Goal: Find specific page/section: Find specific page/section

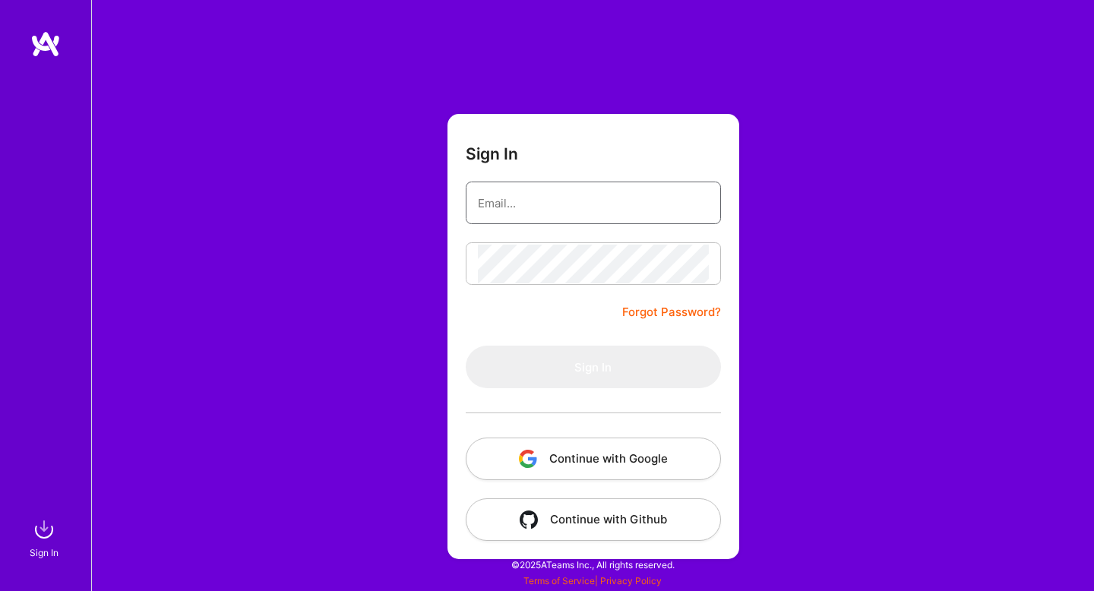
type input "[EMAIL_ADDRESS][DOMAIN_NAME]"
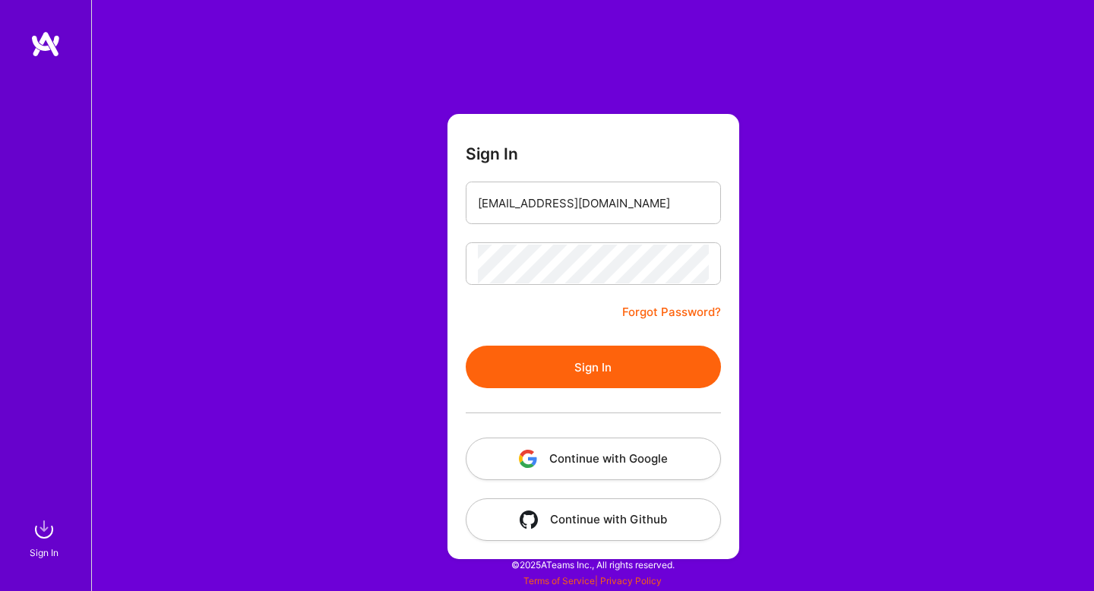
click at [518, 368] on button "Sign In" at bounding box center [593, 367] width 255 height 43
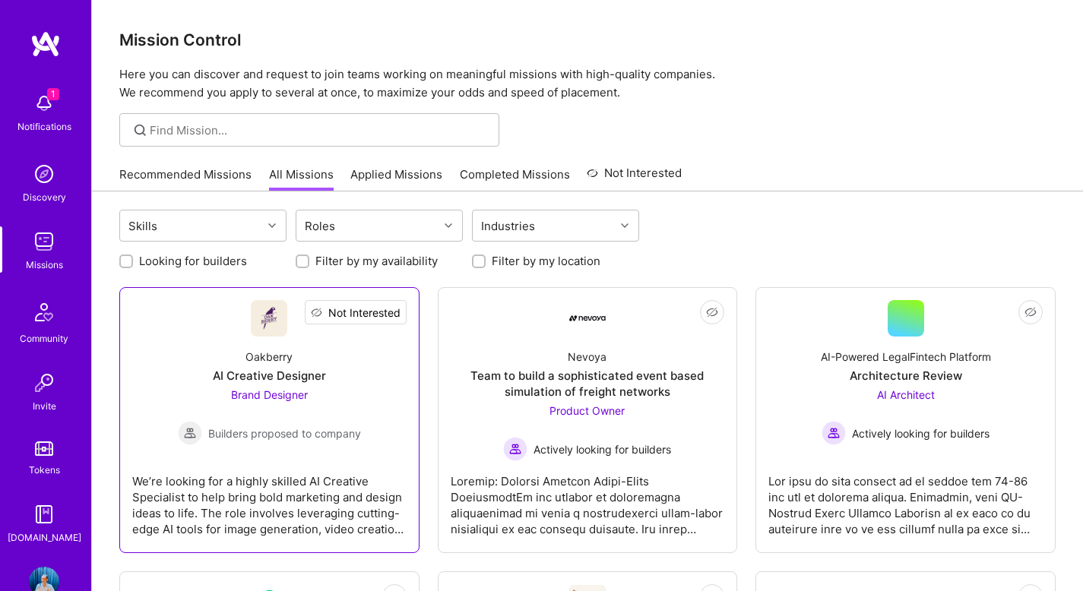
click at [401, 319] on button "Not Interested" at bounding box center [356, 312] width 102 height 24
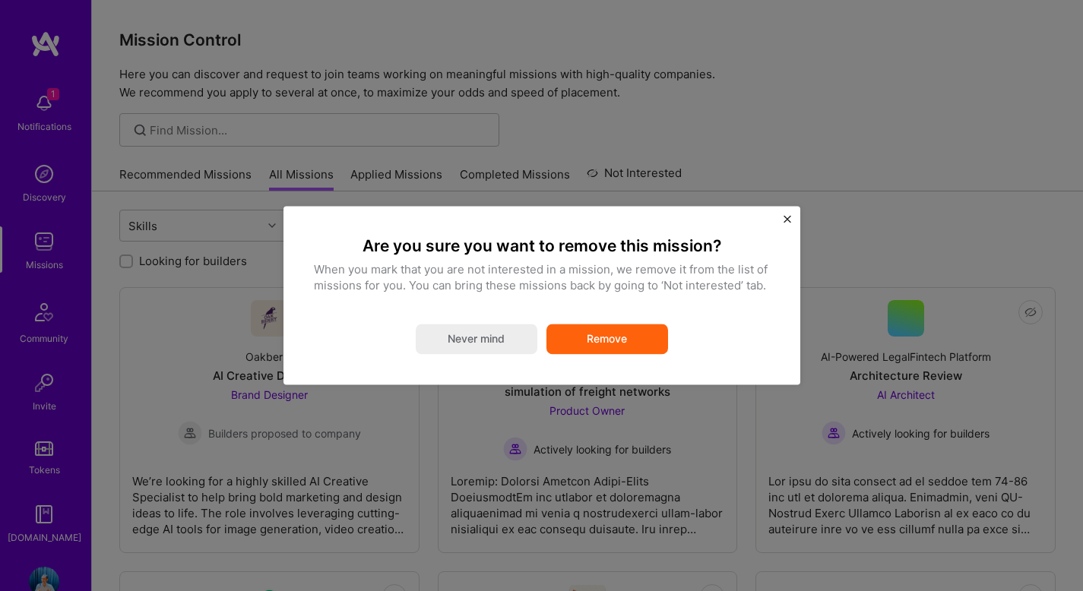
click at [631, 335] on button "Remove" at bounding box center [607, 339] width 122 height 30
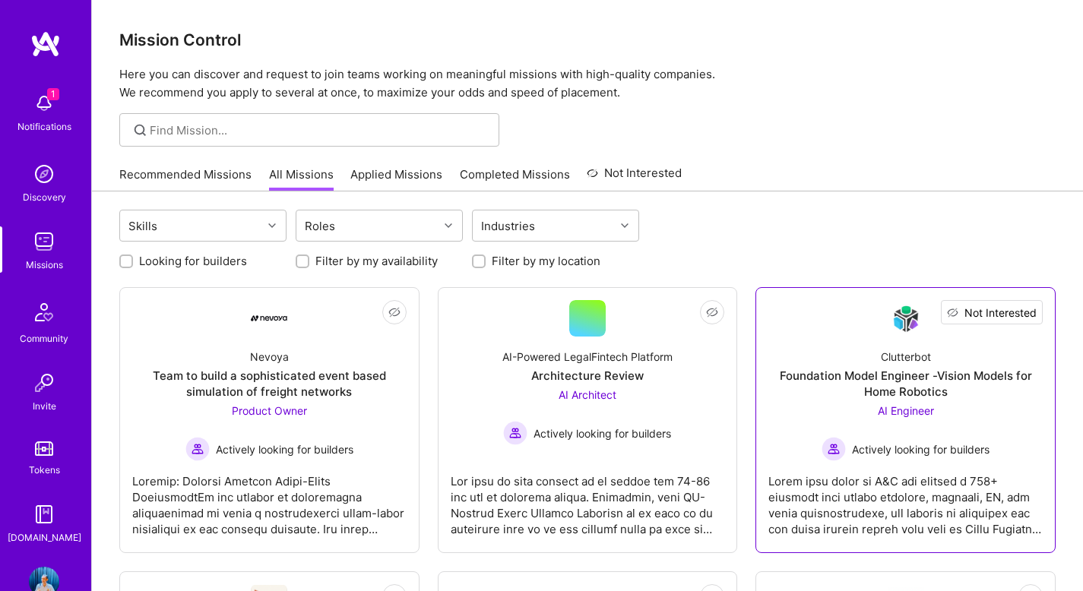
click at [1024, 310] on span "Not Interested" at bounding box center [1000, 313] width 72 height 16
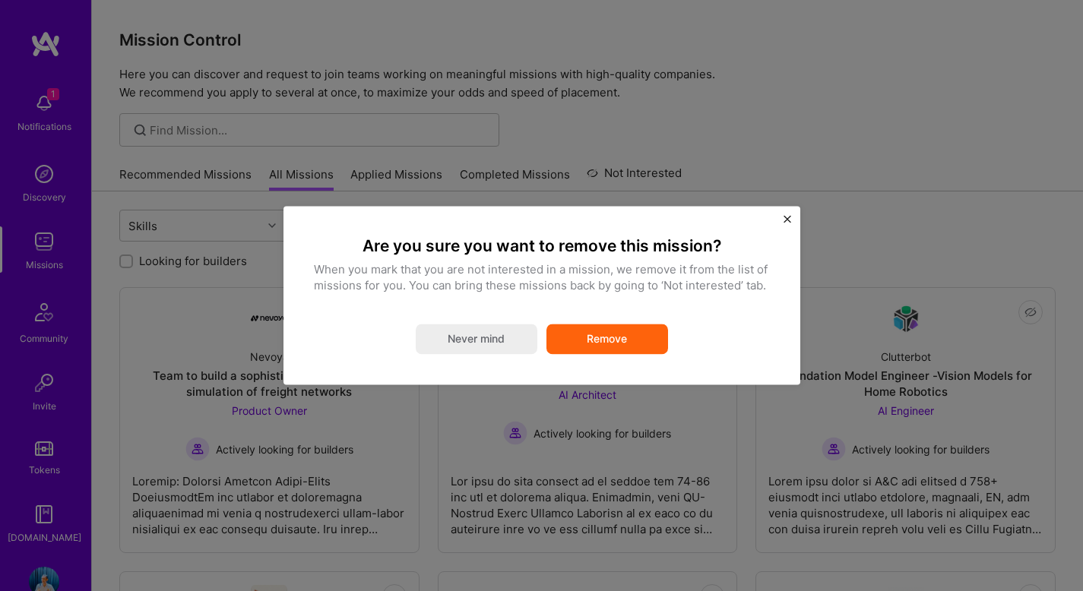
click at [653, 336] on button "Remove" at bounding box center [607, 339] width 122 height 30
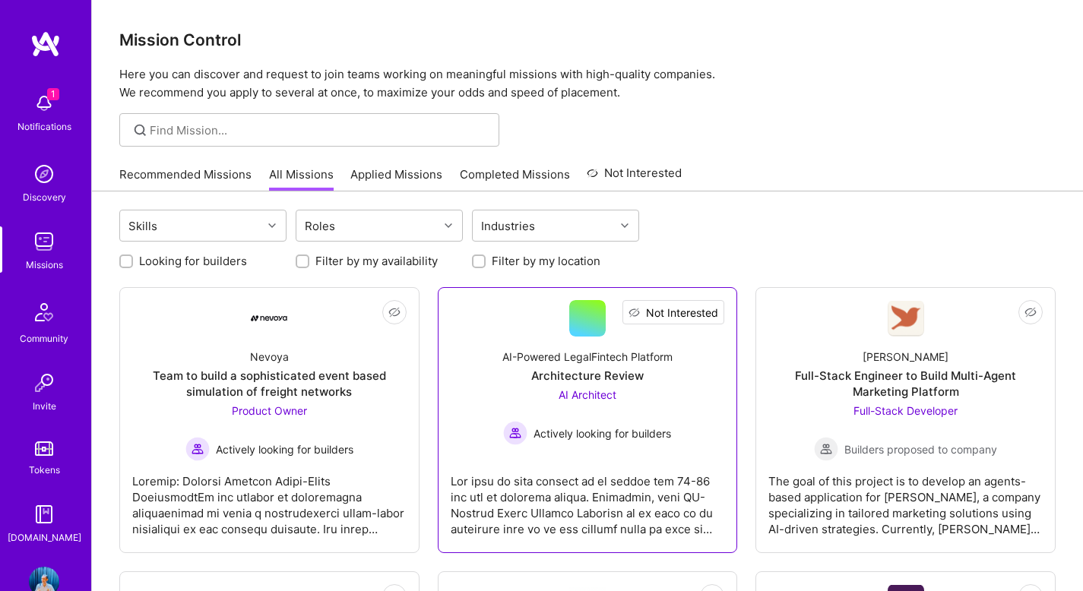
click at [708, 309] on span "Not Interested" at bounding box center [682, 313] width 72 height 16
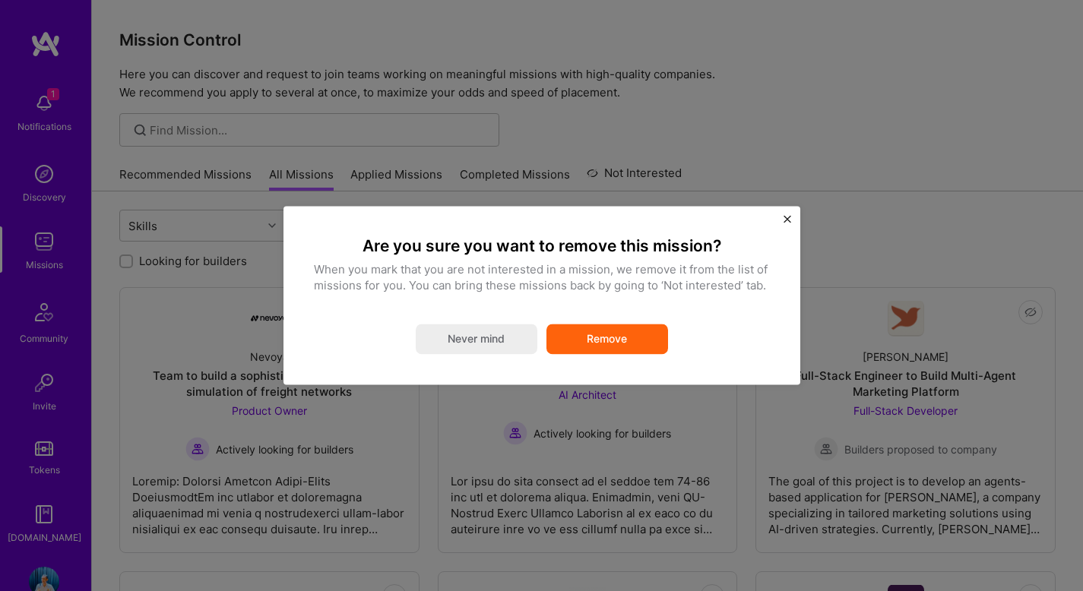
click at [599, 337] on button "Remove" at bounding box center [607, 339] width 122 height 30
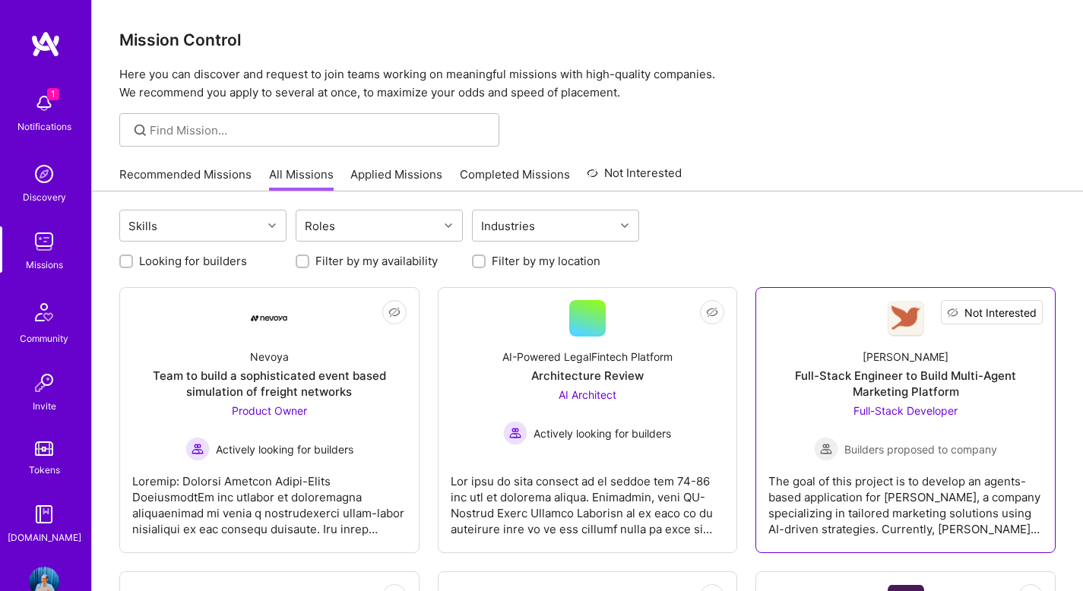
click at [1026, 315] on span "Not Interested" at bounding box center [1000, 313] width 72 height 16
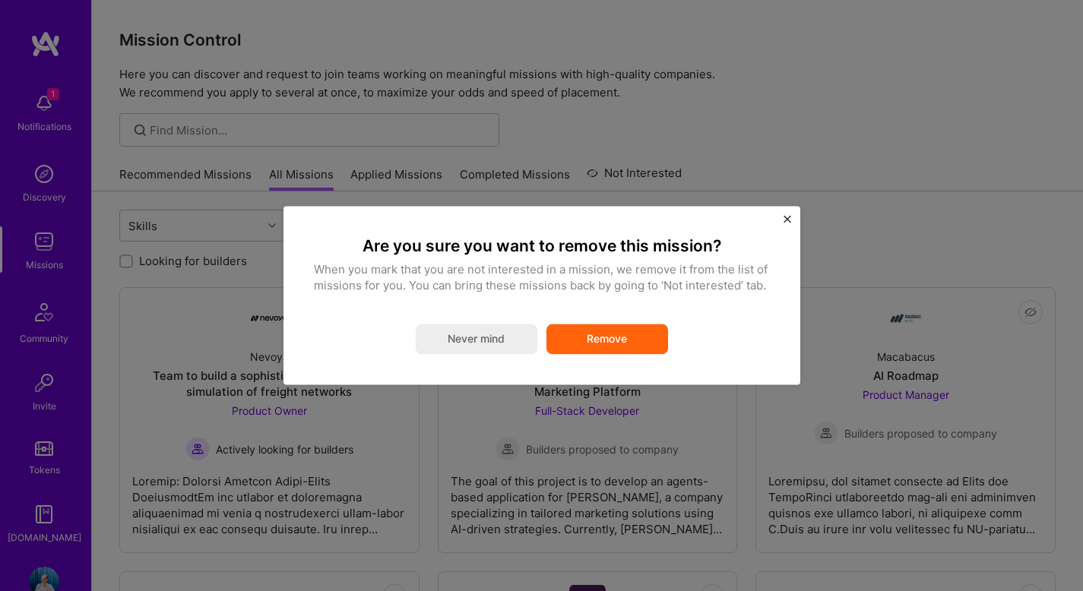
click at [625, 335] on button "Remove" at bounding box center [607, 339] width 122 height 30
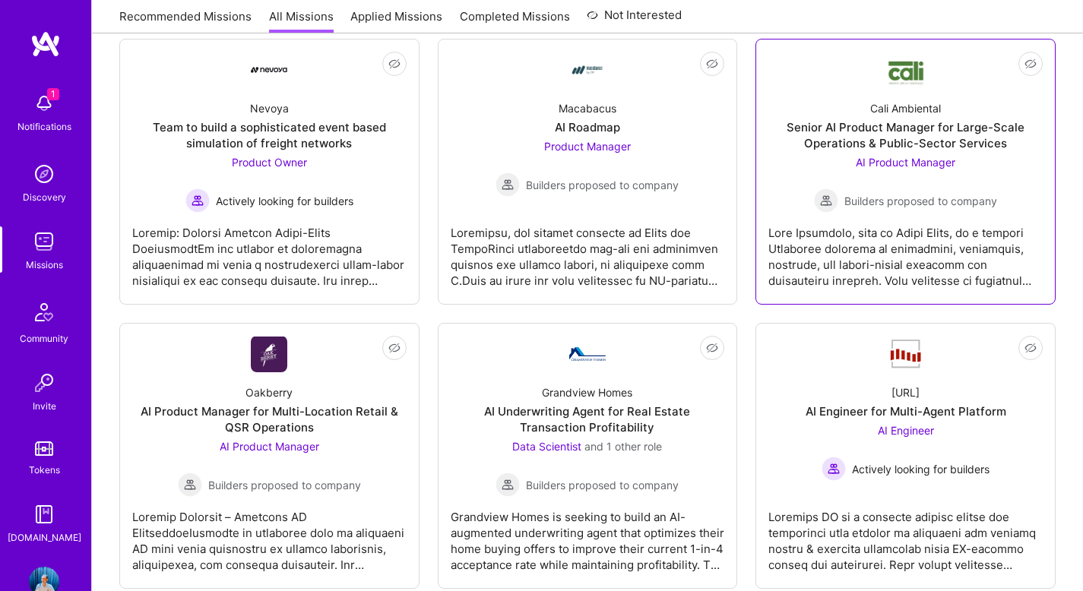
scroll to position [340, 0]
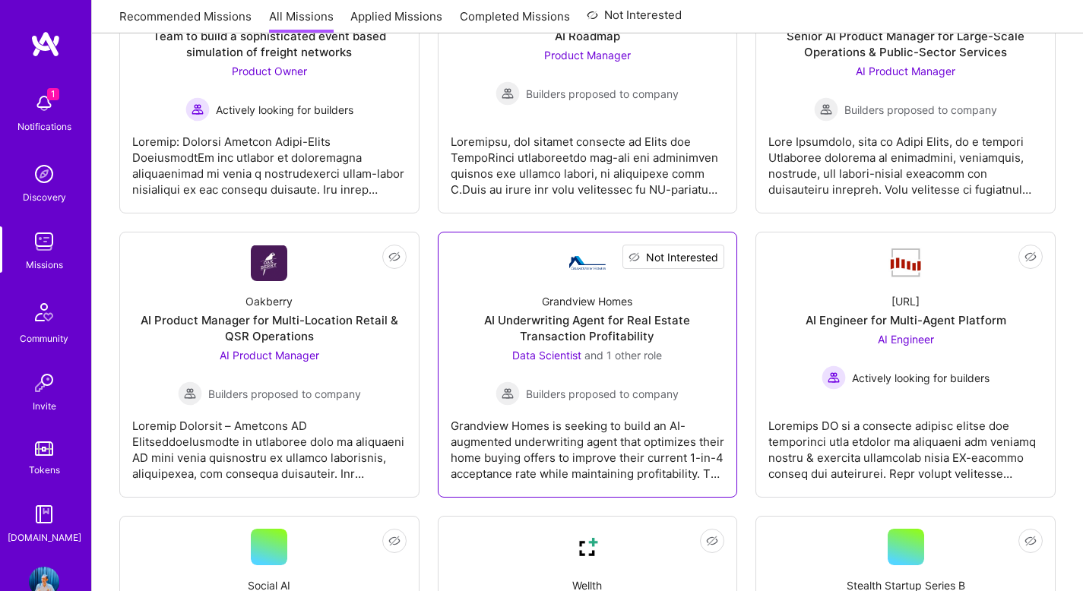
click at [717, 258] on span "Not Interested" at bounding box center [682, 257] width 72 height 16
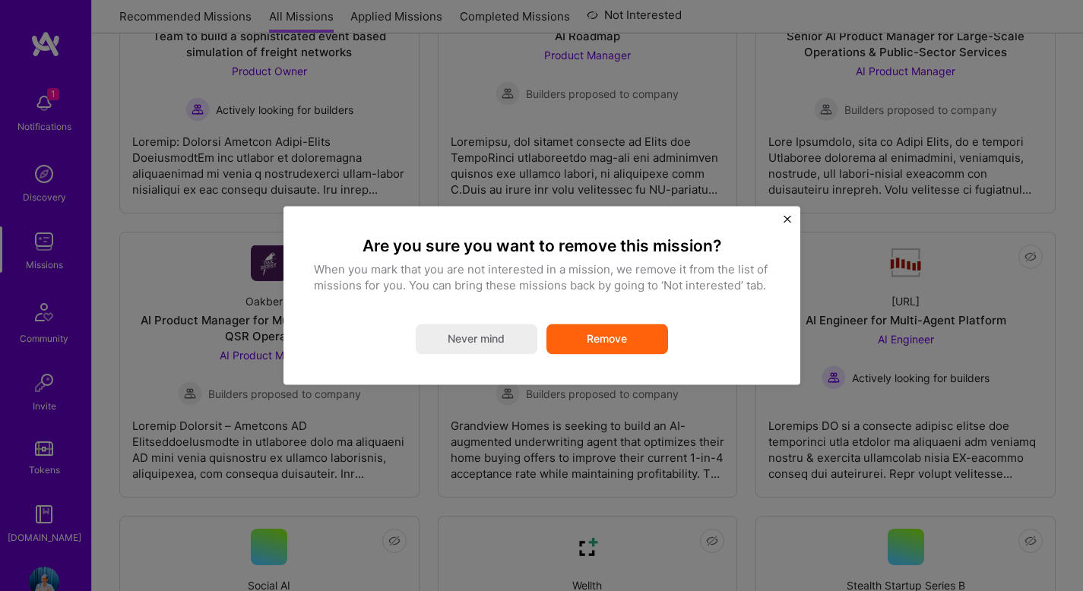
click at [615, 331] on button "Remove" at bounding box center [607, 339] width 122 height 30
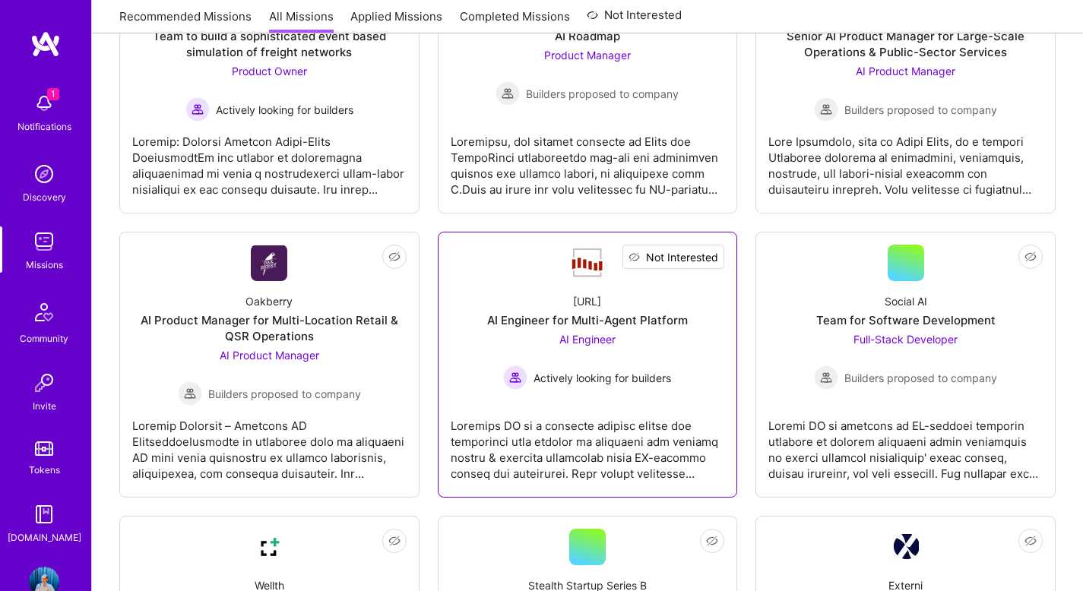
click at [715, 257] on span "Not Interested" at bounding box center [682, 257] width 72 height 16
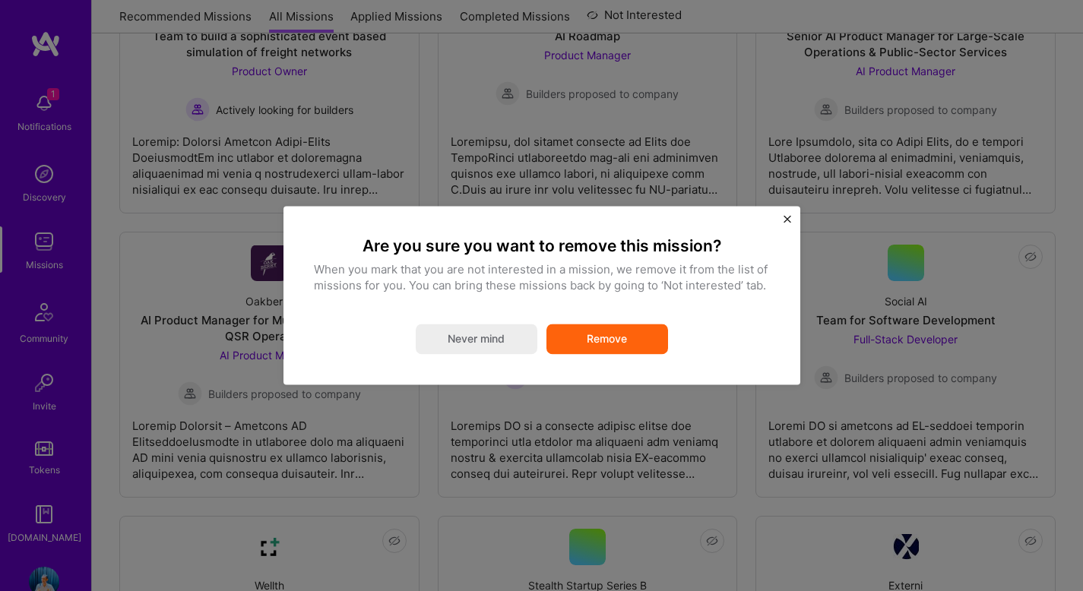
click at [612, 335] on button "Remove" at bounding box center [607, 339] width 122 height 30
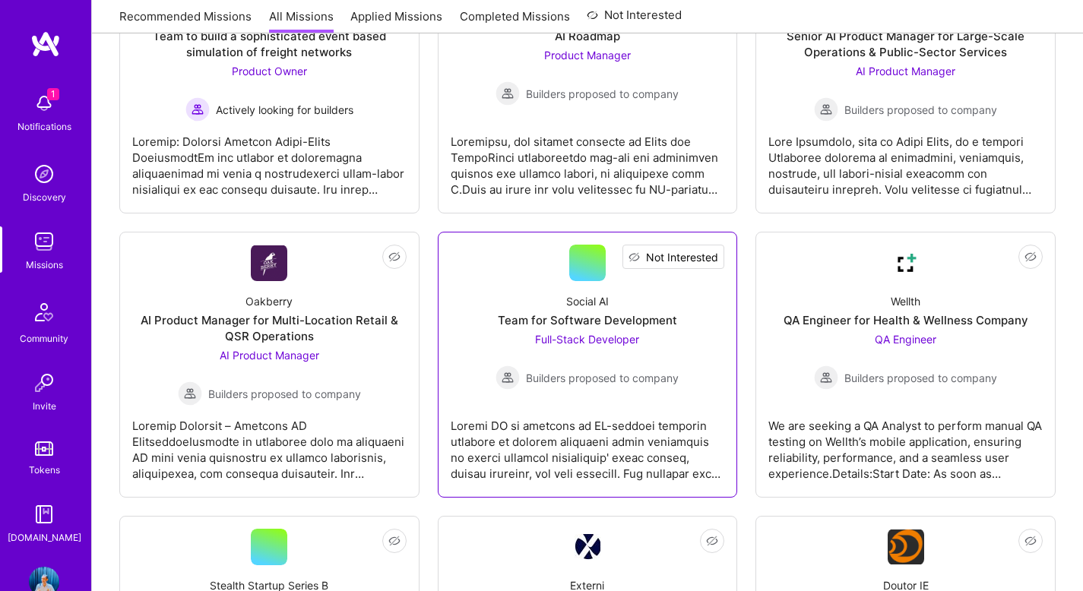
click at [715, 257] on span "Not Interested" at bounding box center [682, 257] width 72 height 16
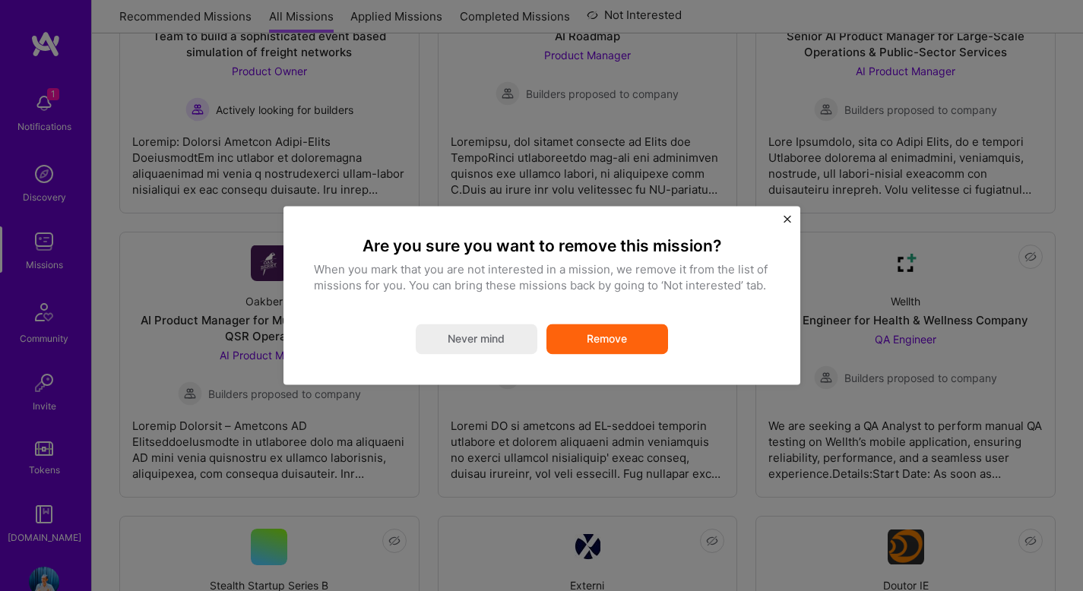
click at [616, 342] on button "Remove" at bounding box center [607, 339] width 122 height 30
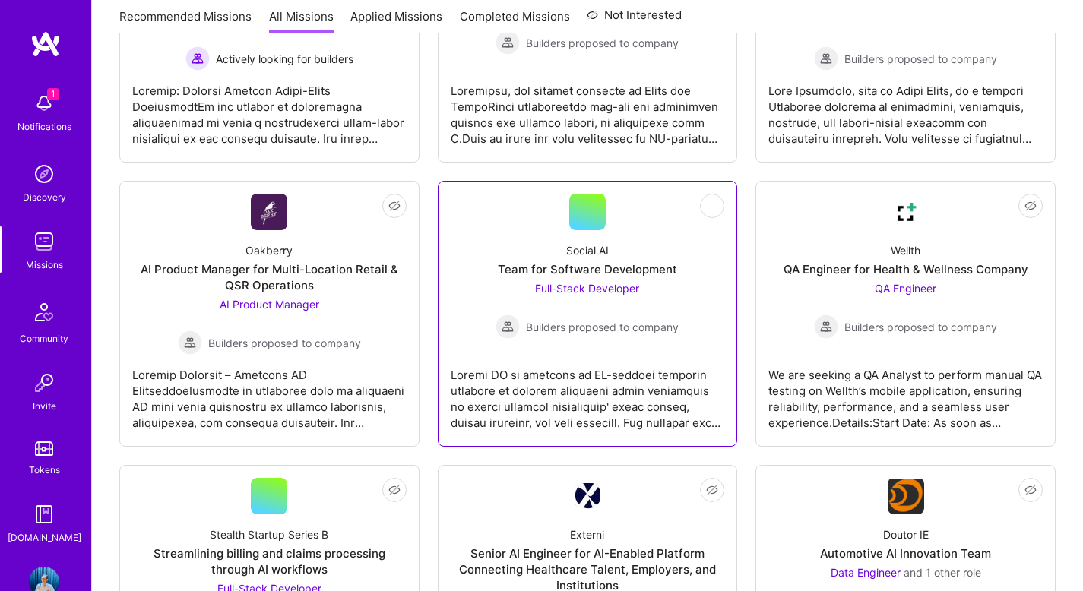
scroll to position [454, 0]
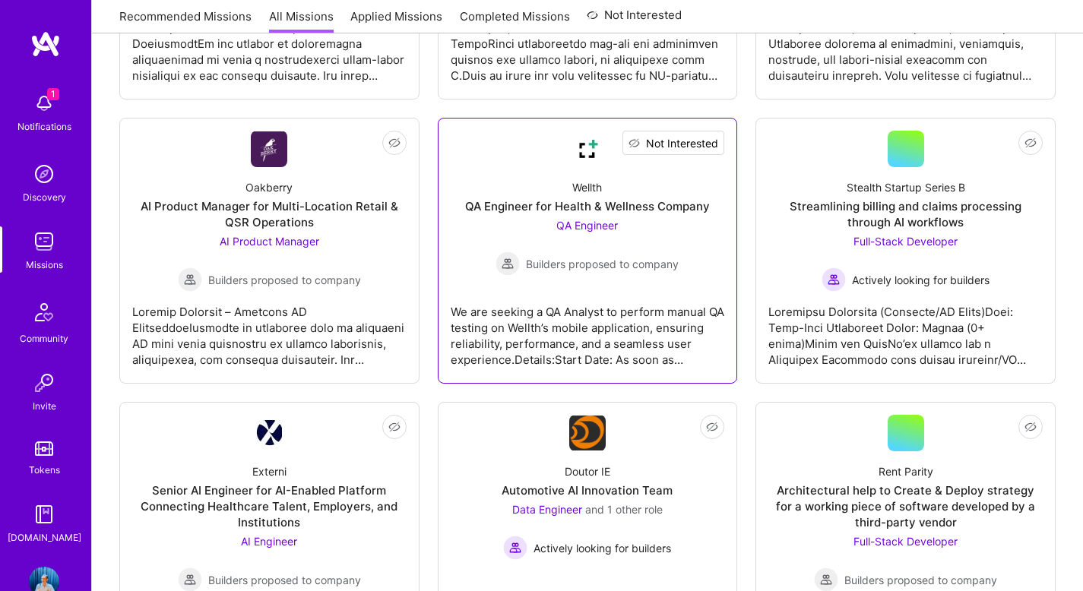
click at [706, 150] on span "Not Interested" at bounding box center [682, 143] width 72 height 16
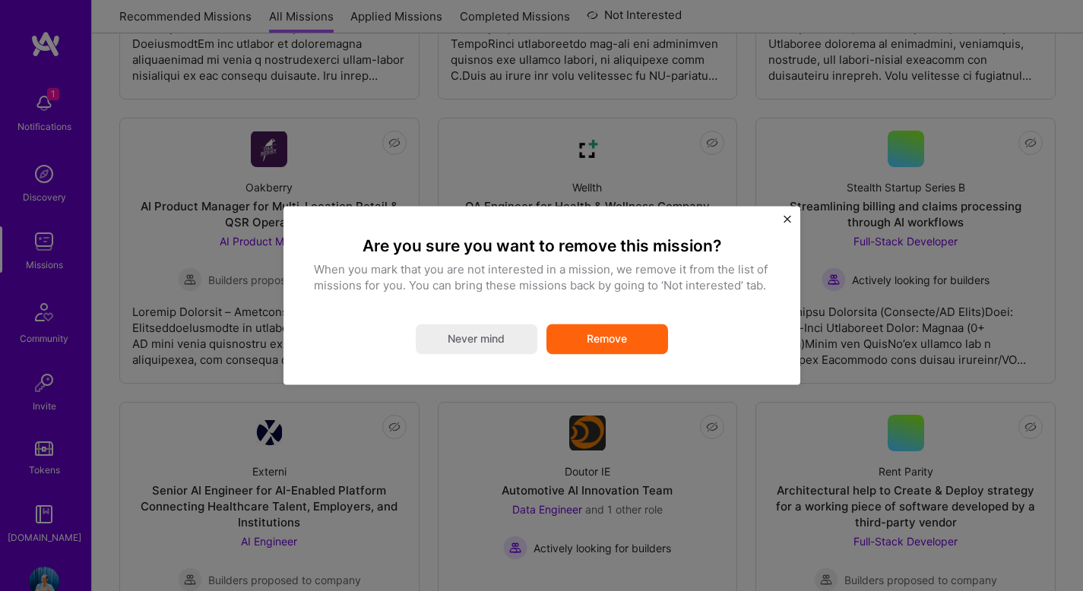
click at [617, 334] on button "Remove" at bounding box center [607, 339] width 122 height 30
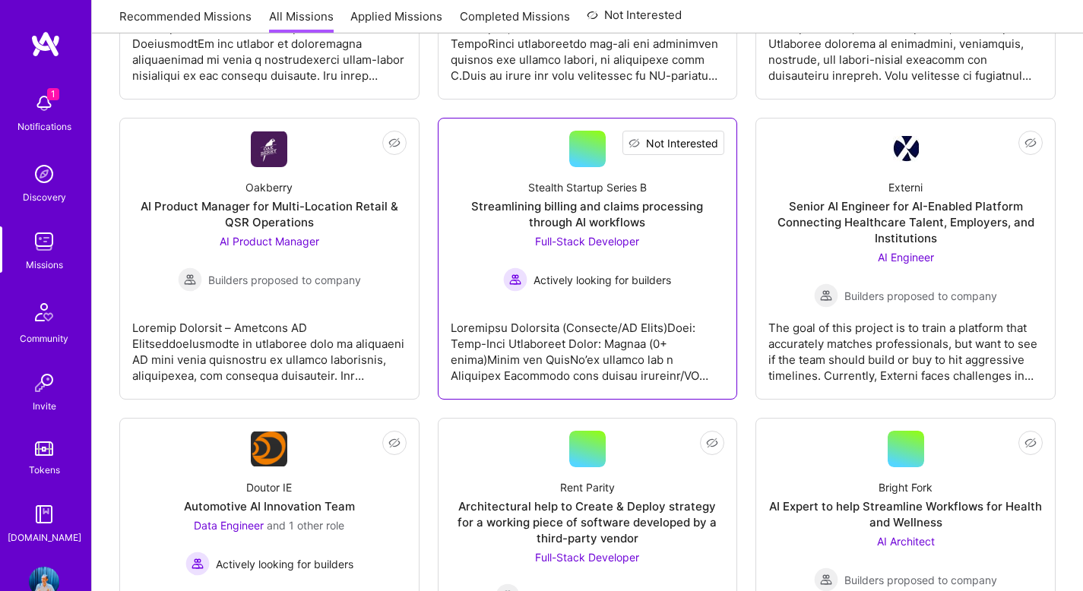
click at [707, 146] on span "Not Interested" at bounding box center [682, 143] width 72 height 16
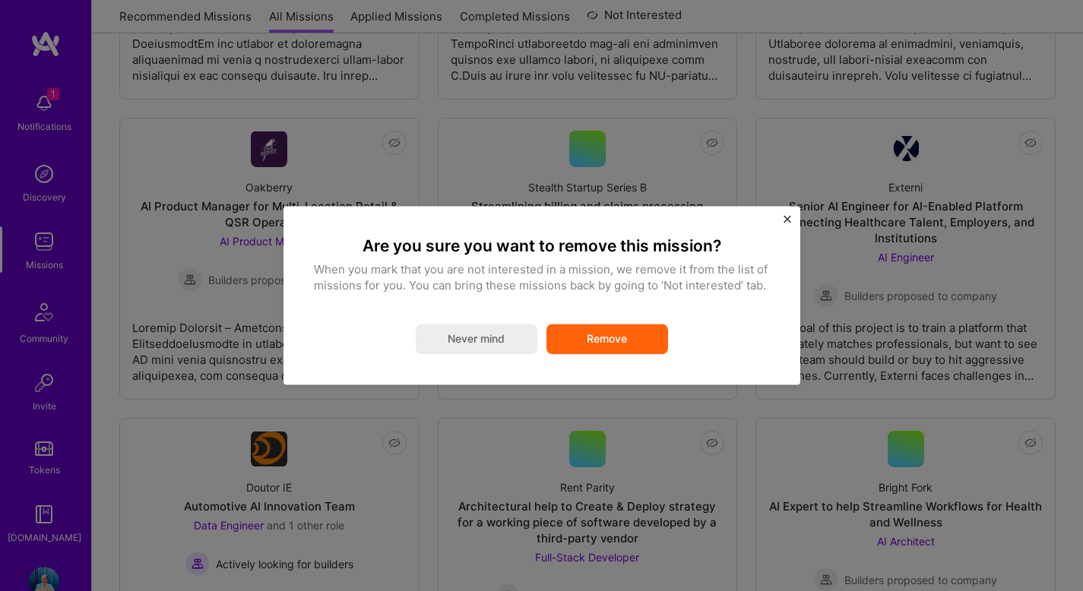
click at [614, 341] on button "Remove" at bounding box center [607, 339] width 122 height 30
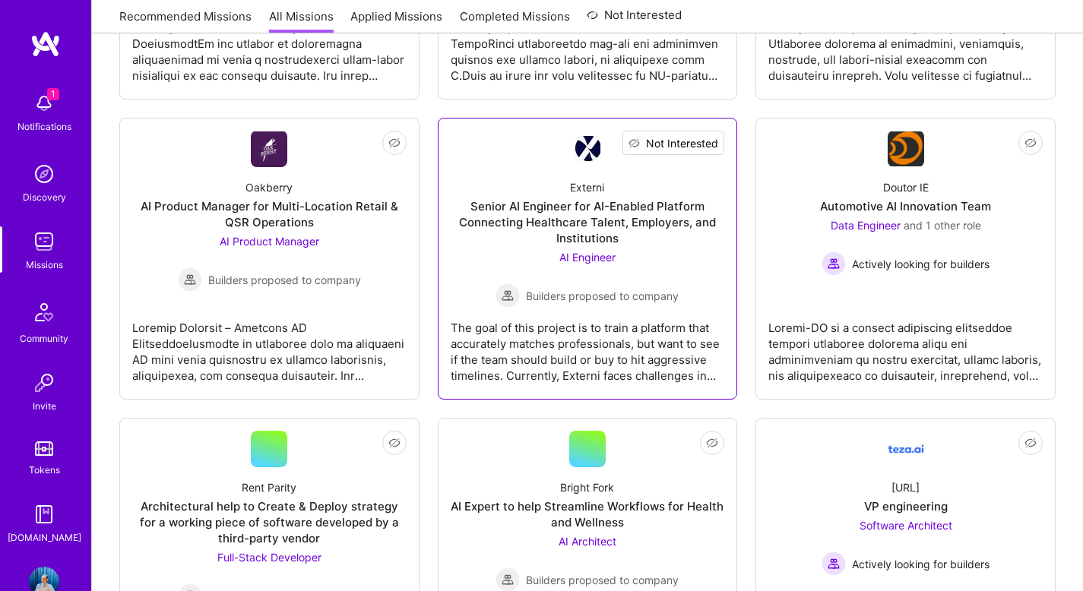
click at [713, 139] on span "Not Interested" at bounding box center [682, 143] width 72 height 16
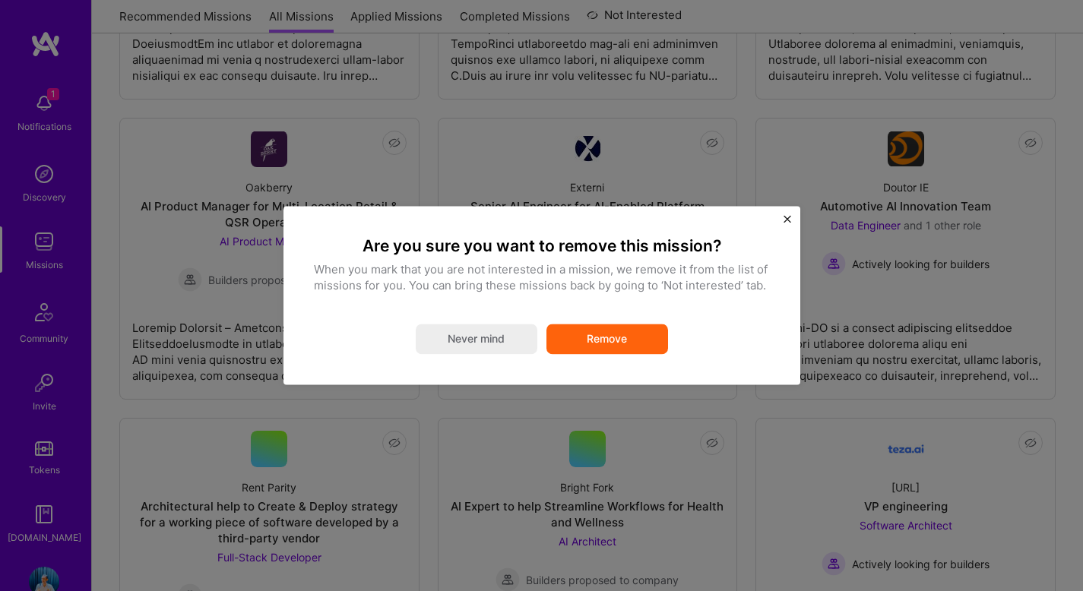
click at [609, 340] on button "Remove" at bounding box center [607, 339] width 122 height 30
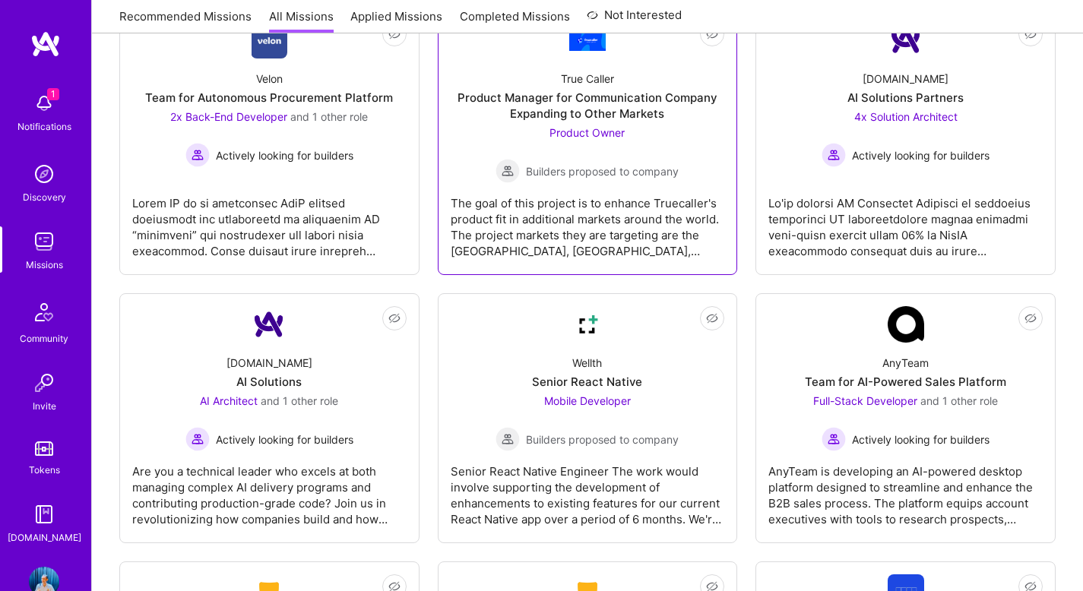
scroll to position [2508, 0]
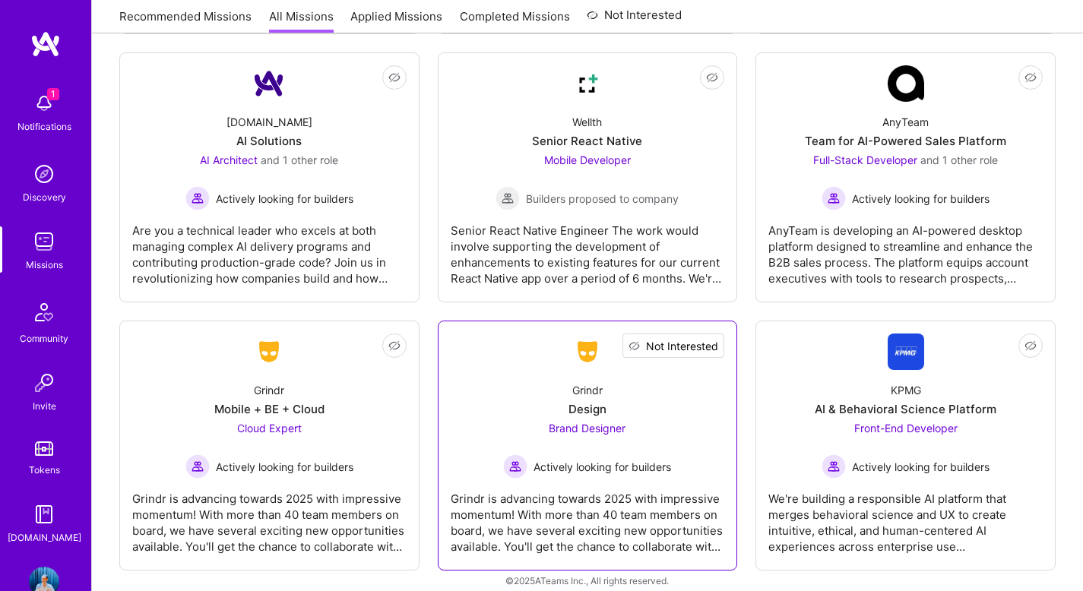
click at [707, 338] on span "Not Interested" at bounding box center [682, 346] width 72 height 16
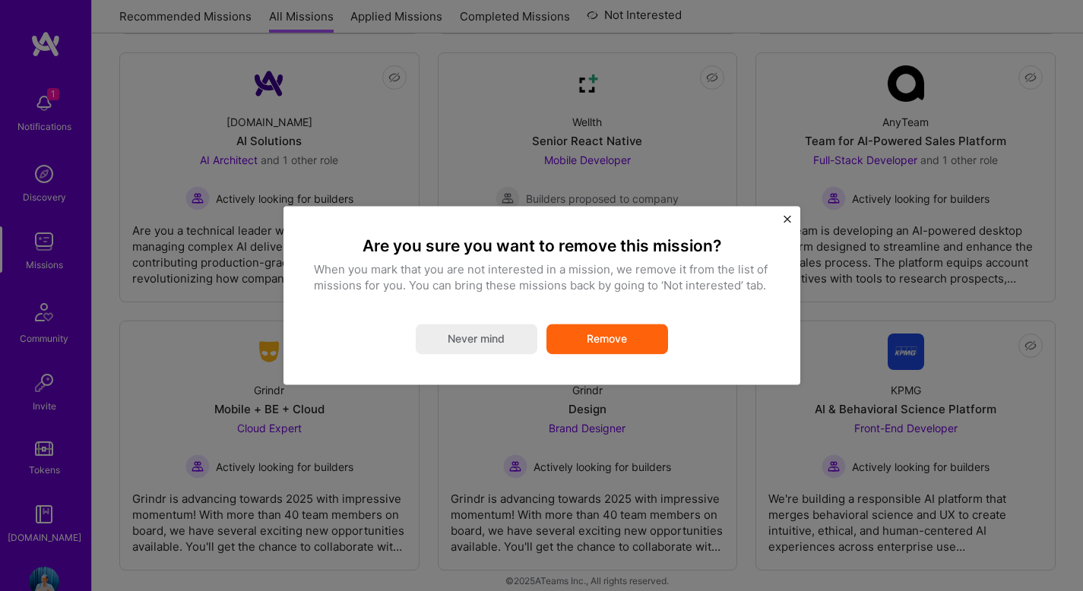
click at [609, 342] on button "Remove" at bounding box center [607, 339] width 122 height 30
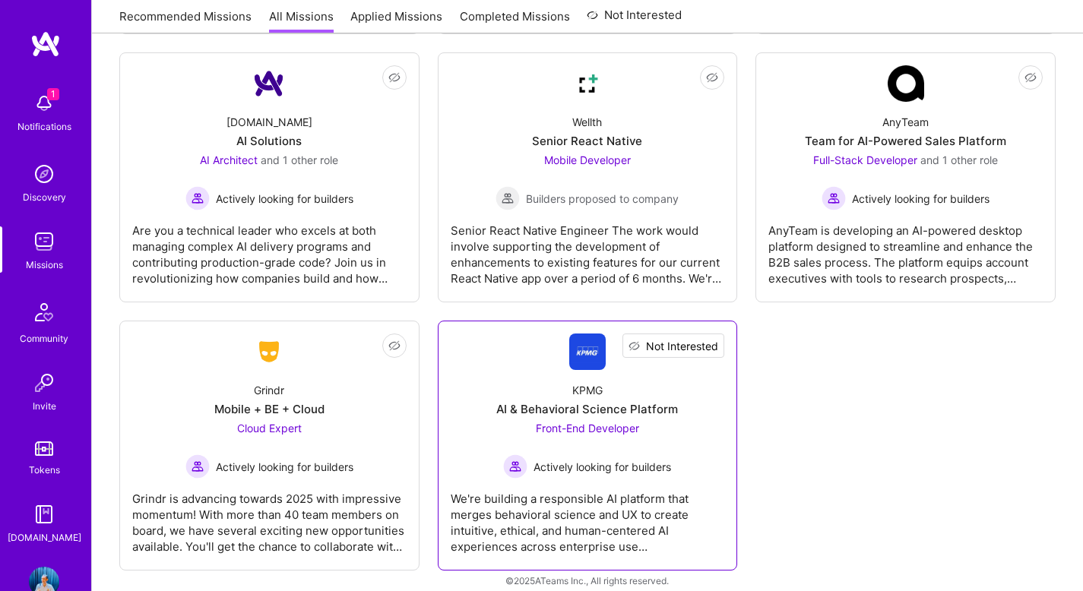
click at [707, 338] on span "Not Interested" at bounding box center [682, 346] width 72 height 16
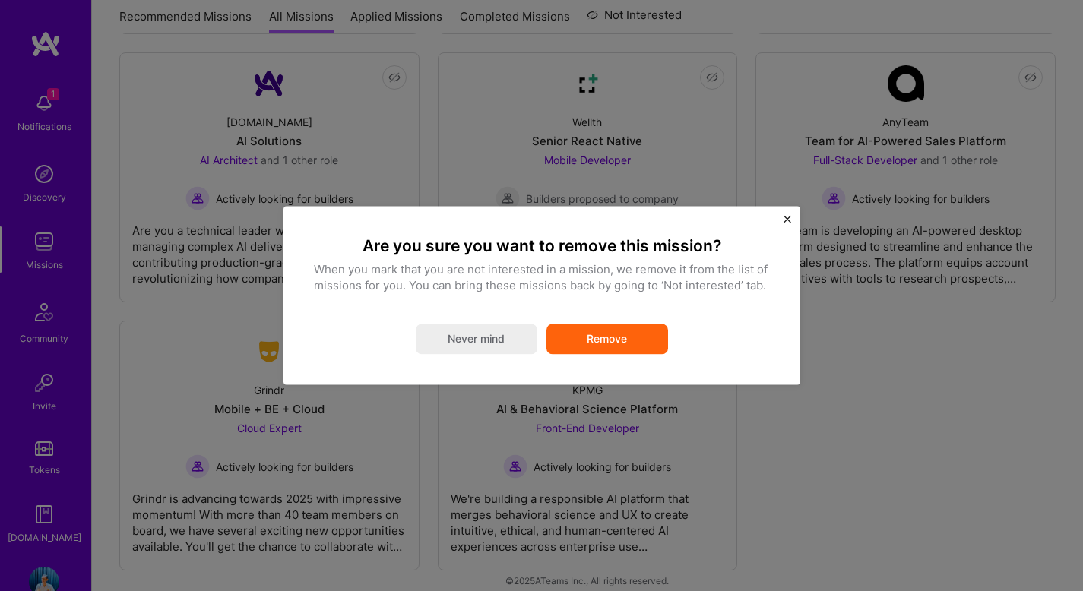
click at [635, 338] on button "Remove" at bounding box center [607, 339] width 122 height 30
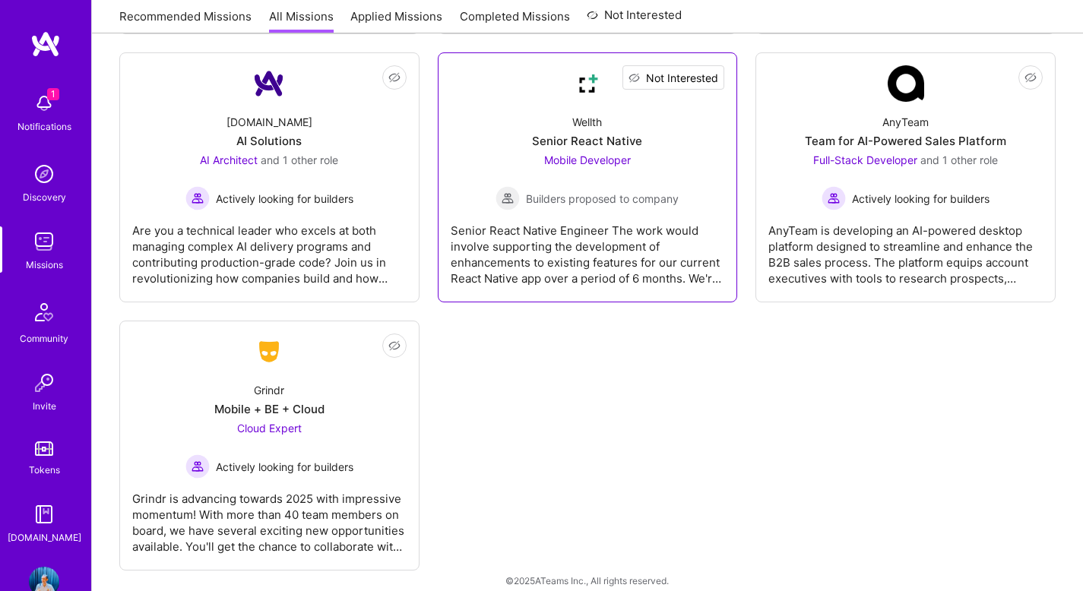
click at [710, 70] on span "Not Interested" at bounding box center [682, 78] width 72 height 16
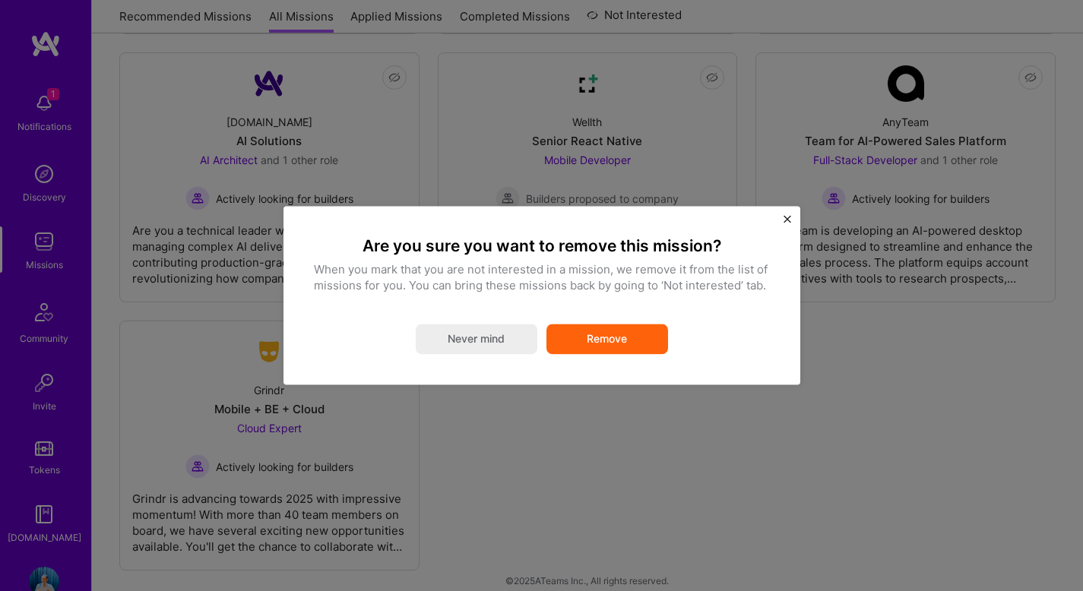
click at [627, 336] on button "Remove" at bounding box center [607, 339] width 122 height 30
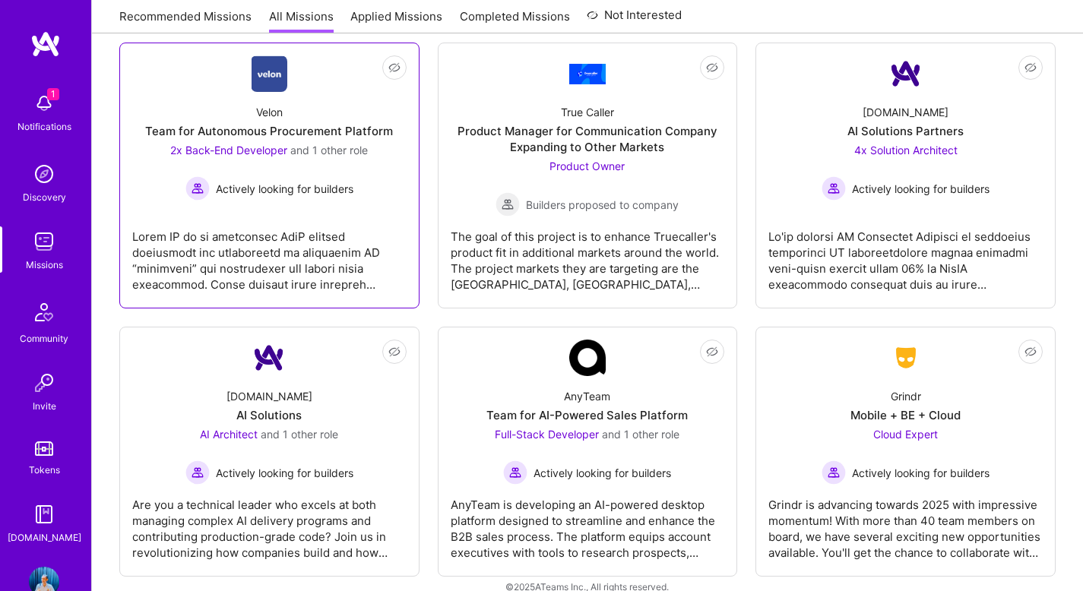
scroll to position [2234, 0]
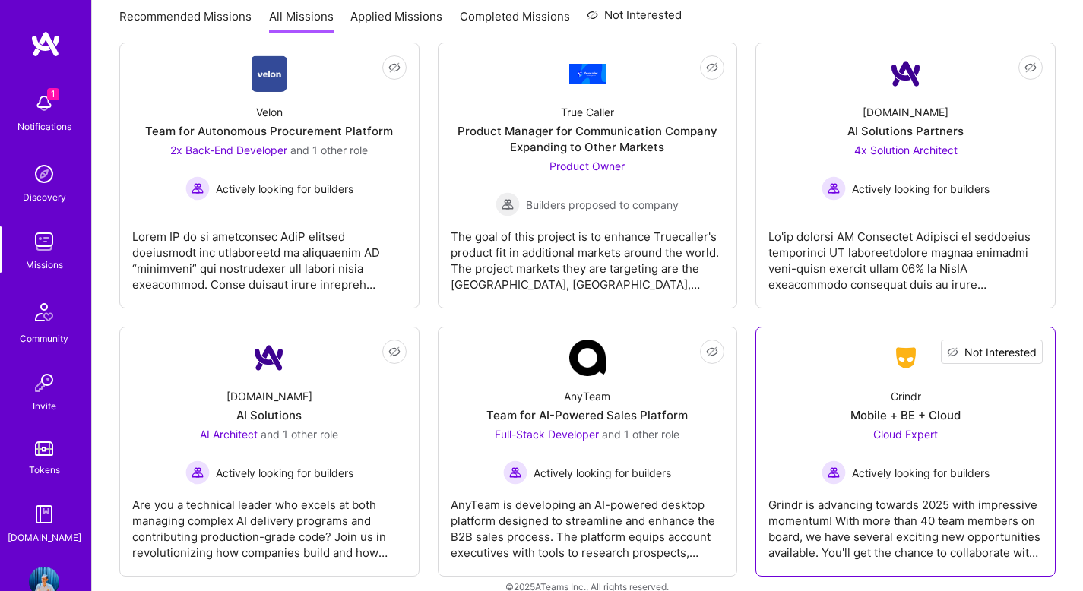
click at [1024, 344] on span "Not Interested" at bounding box center [1000, 352] width 72 height 16
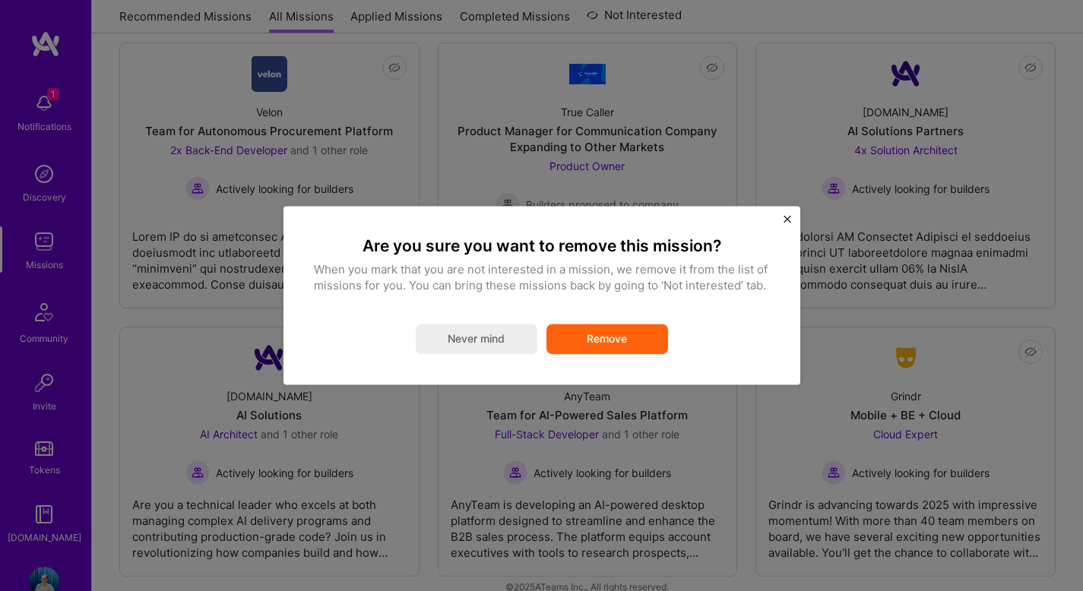
click at [622, 342] on button "Remove" at bounding box center [607, 339] width 122 height 30
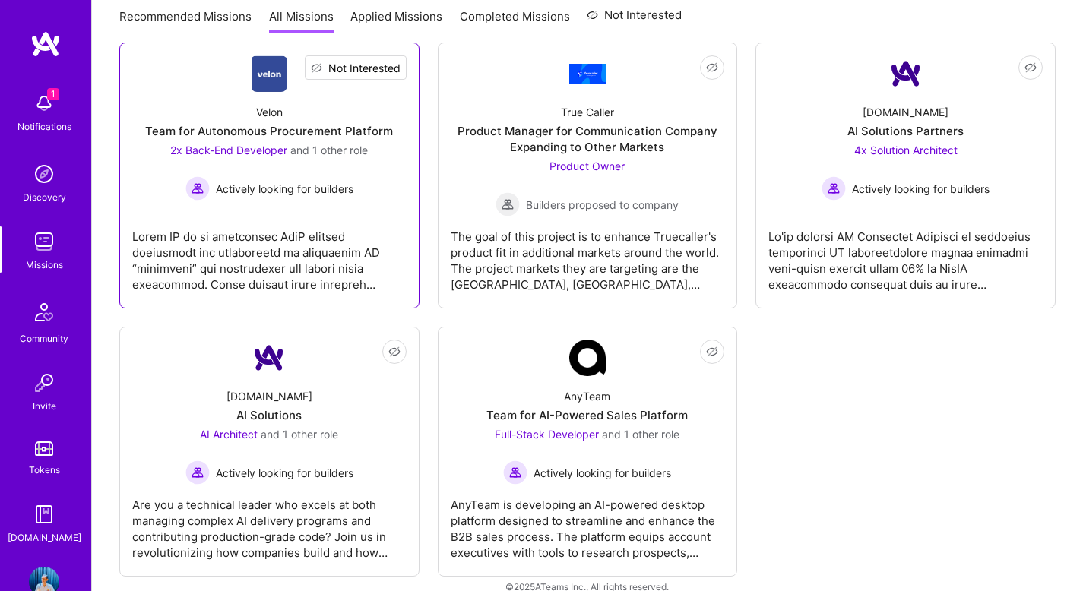
click at [388, 60] on span "Not Interested" at bounding box center [364, 68] width 72 height 16
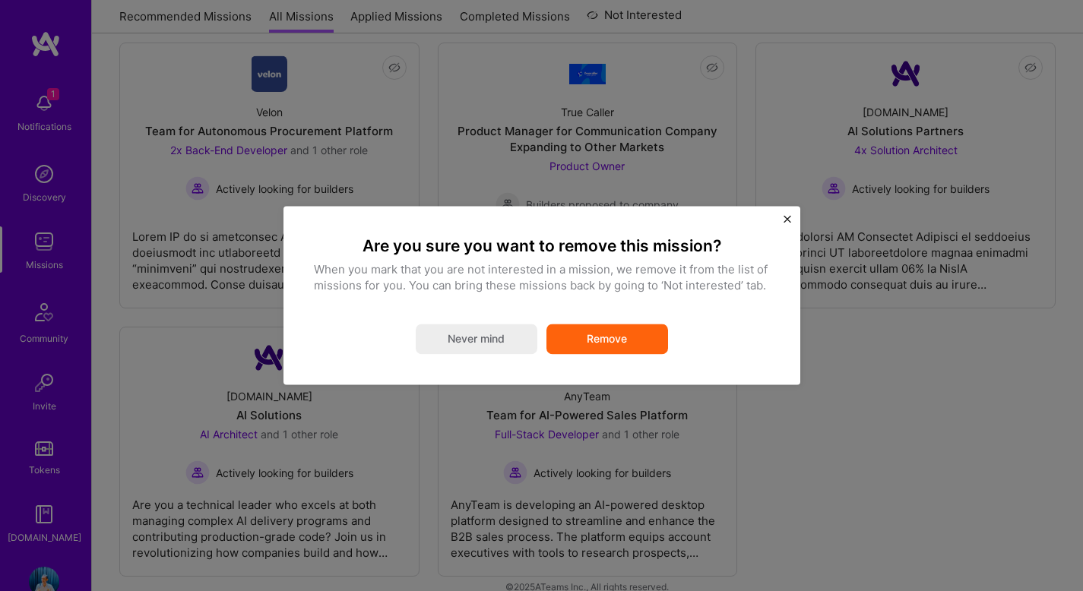
click at [790, 220] on div "Are you sure you want to remove this mission? When you mark that you are not in…" at bounding box center [541, 295] width 517 height 179
click at [786, 219] on img "Close" at bounding box center [787, 219] width 8 height 8
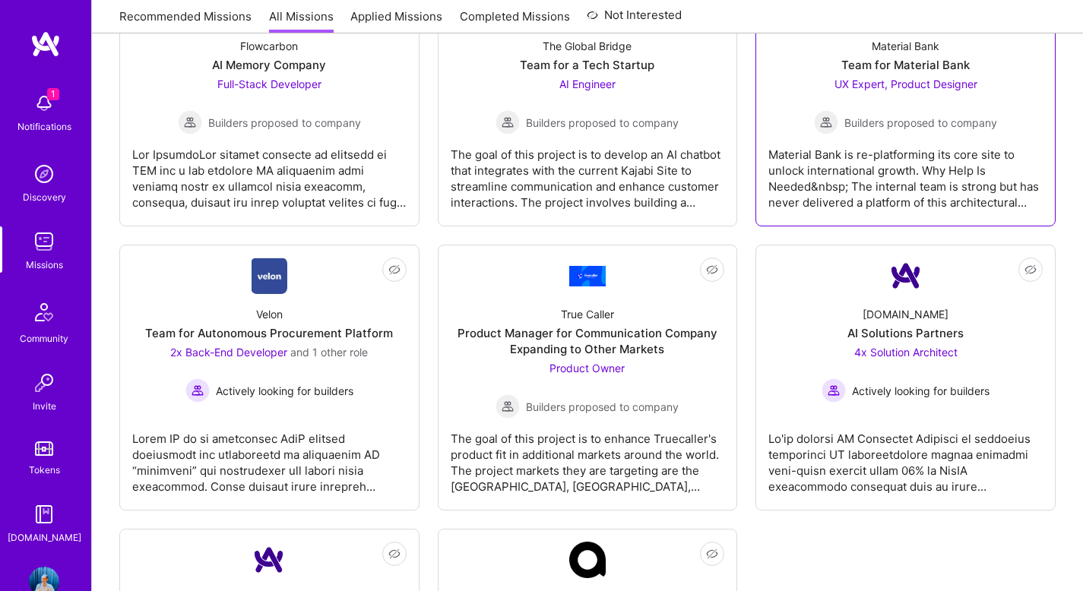
scroll to position [1926, 0]
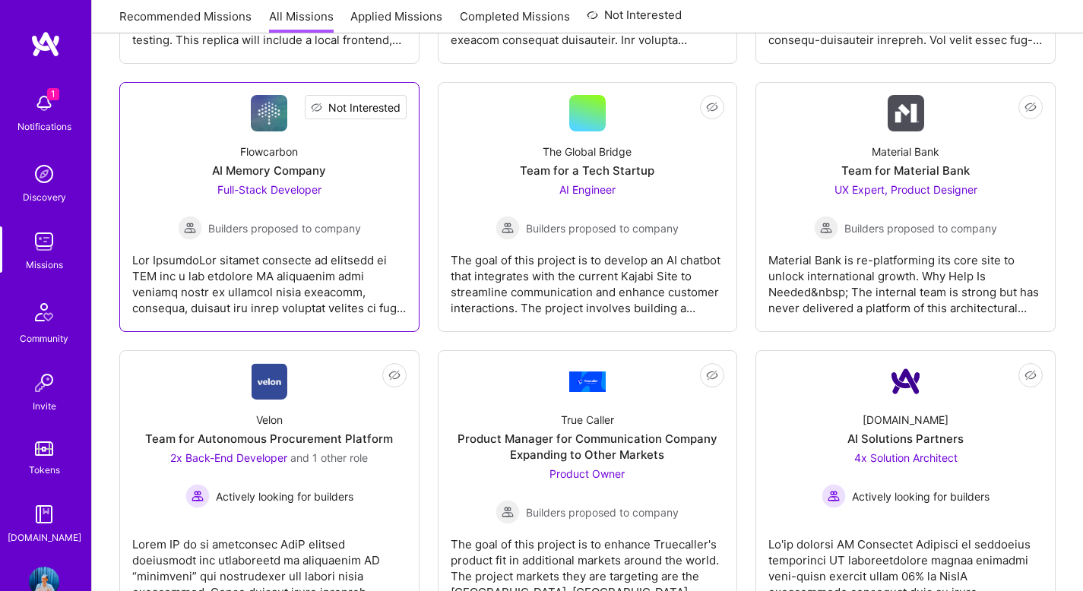
click at [397, 100] on span "Not Interested" at bounding box center [364, 108] width 72 height 16
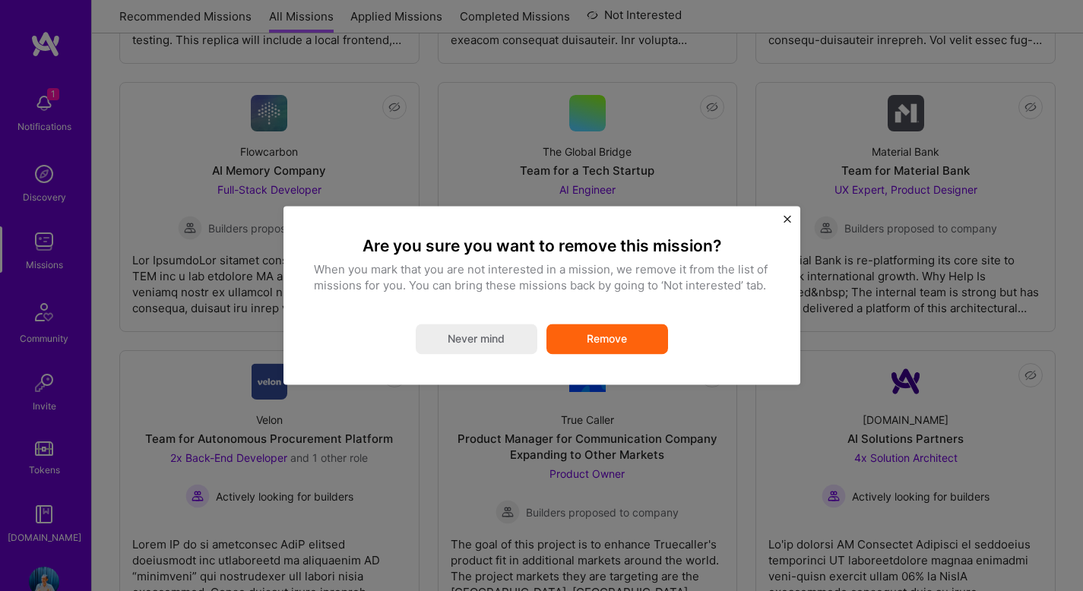
click at [587, 330] on button "Remove" at bounding box center [607, 339] width 122 height 30
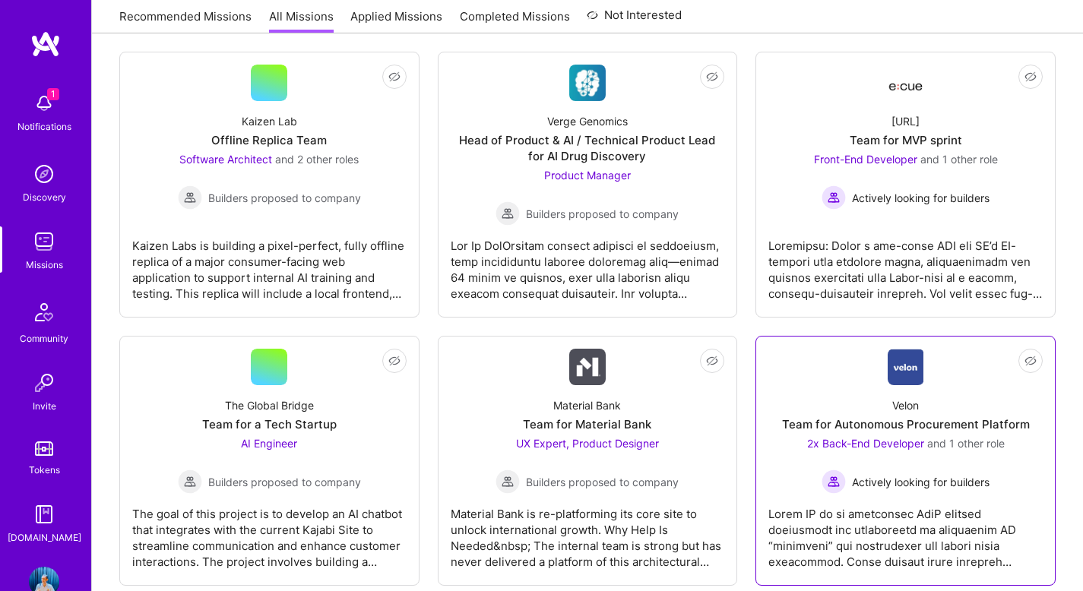
scroll to position [1549, 0]
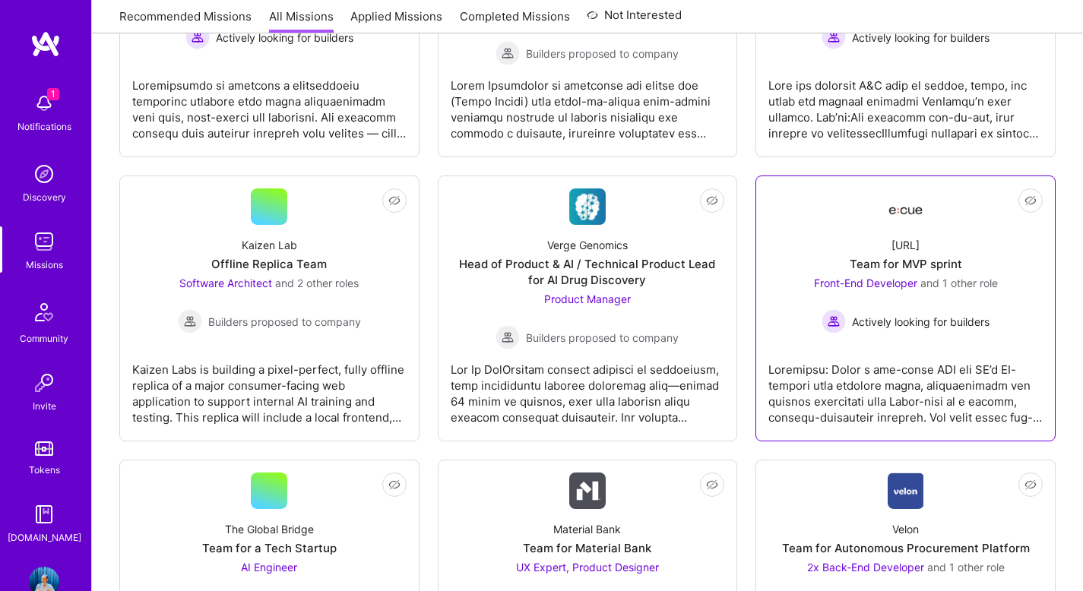
click at [960, 256] on div "Team for MVP sprint" at bounding box center [906, 264] width 112 height 16
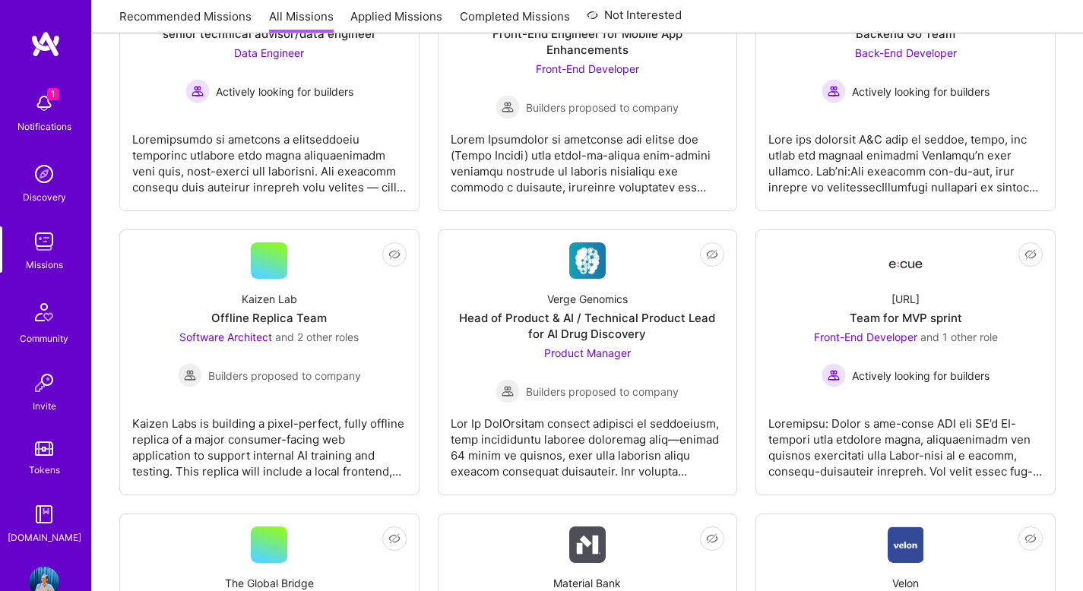
scroll to position [1549, 0]
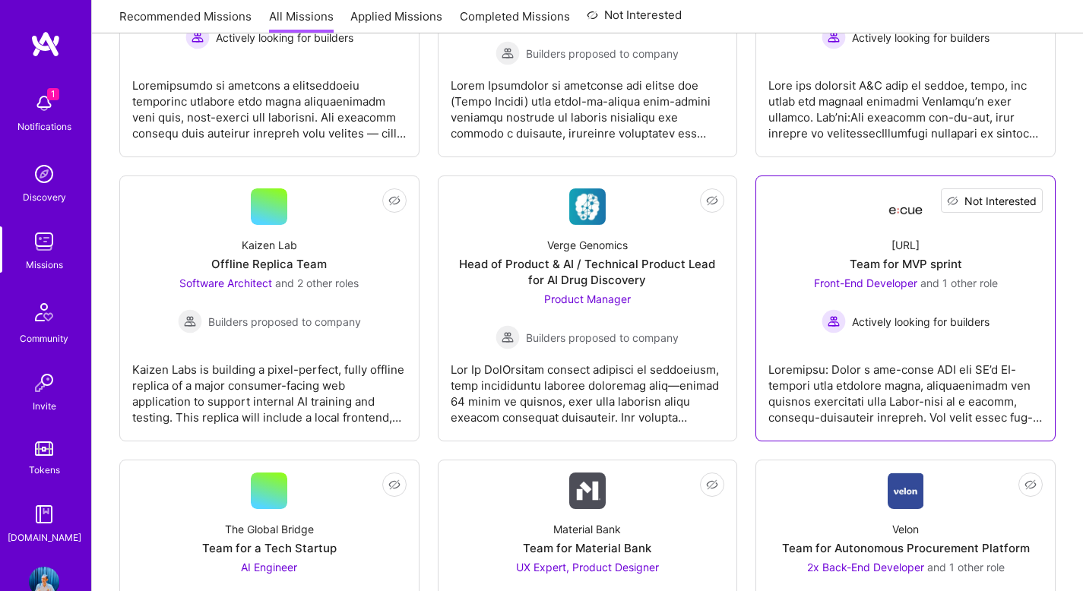
click at [1028, 193] on span "Not Interested" at bounding box center [1000, 201] width 72 height 16
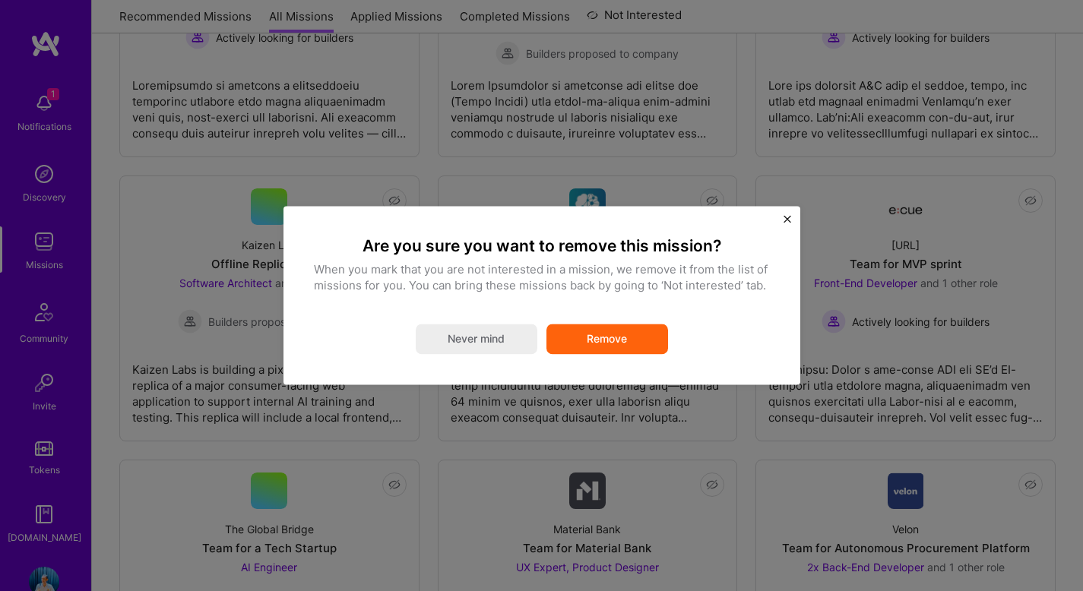
click at [625, 329] on button "Remove" at bounding box center [607, 339] width 122 height 30
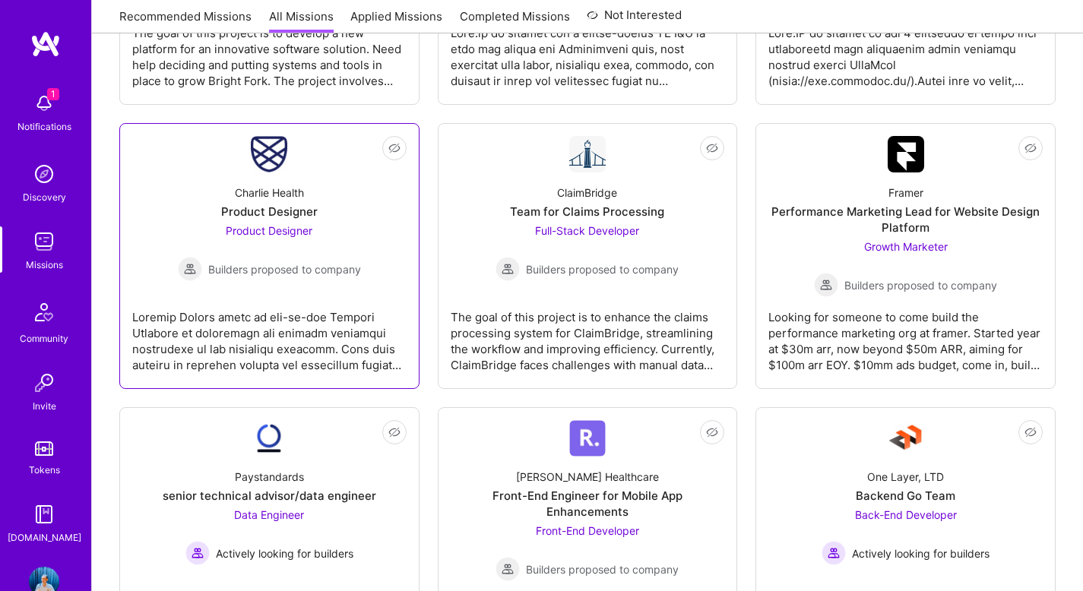
scroll to position [1217, 0]
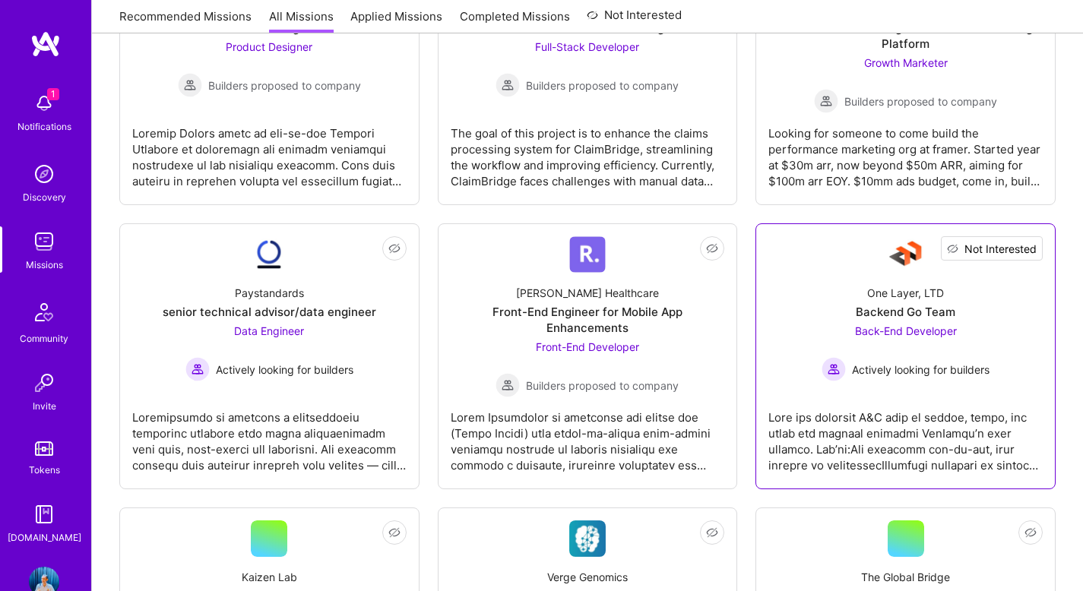
click at [1033, 248] on span "Not Interested" at bounding box center [1000, 249] width 72 height 16
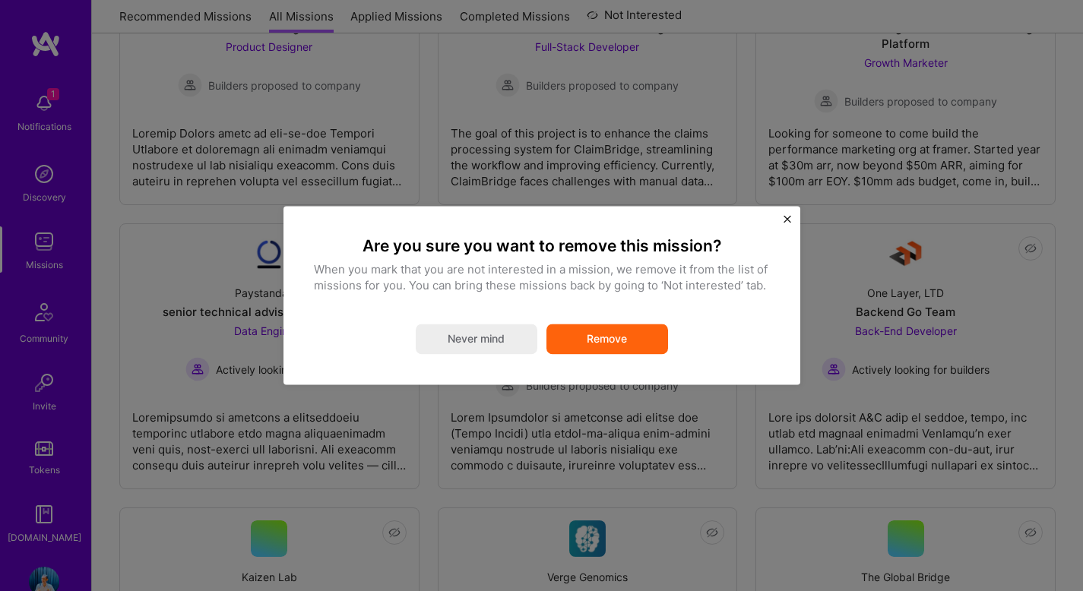
click at [607, 340] on button "Remove" at bounding box center [607, 339] width 122 height 30
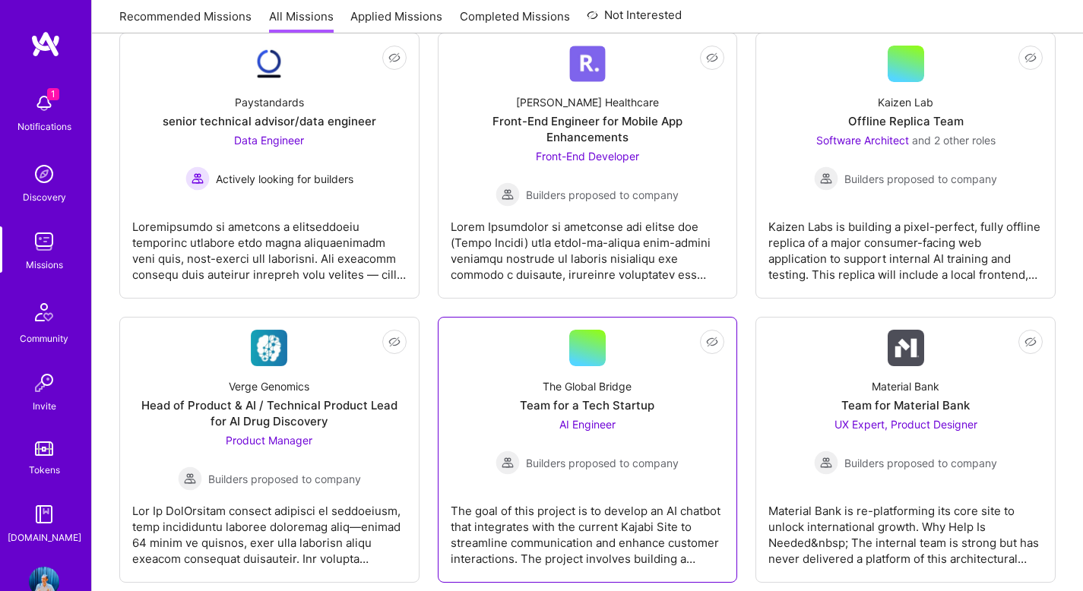
scroll to position [1498, 0]
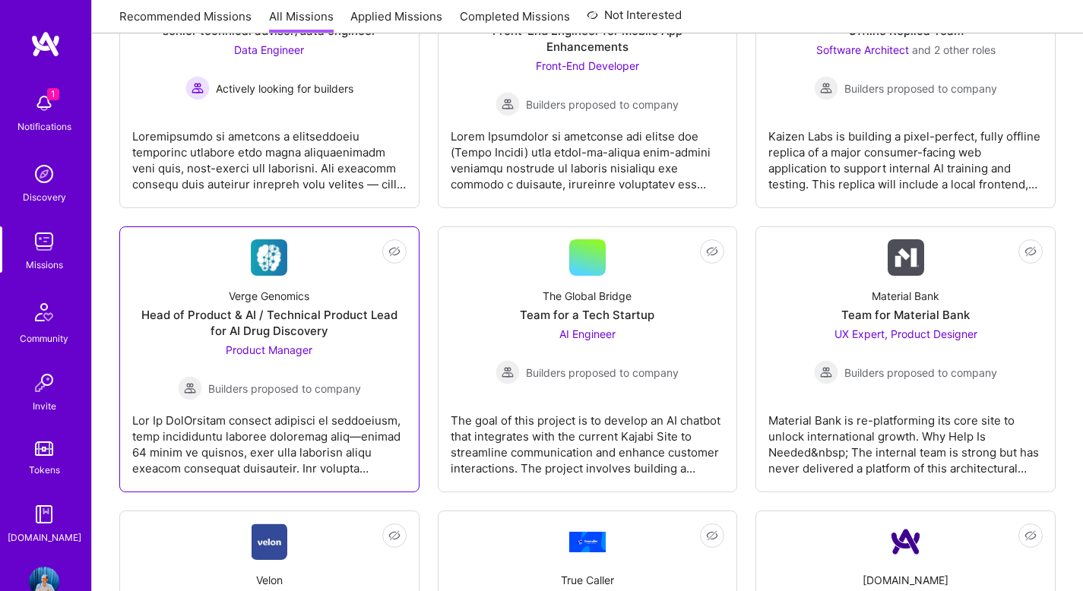
click at [338, 308] on div "Head of Product & AI / Technical Product Lead for AI Drug Discovery" at bounding box center [269, 323] width 274 height 32
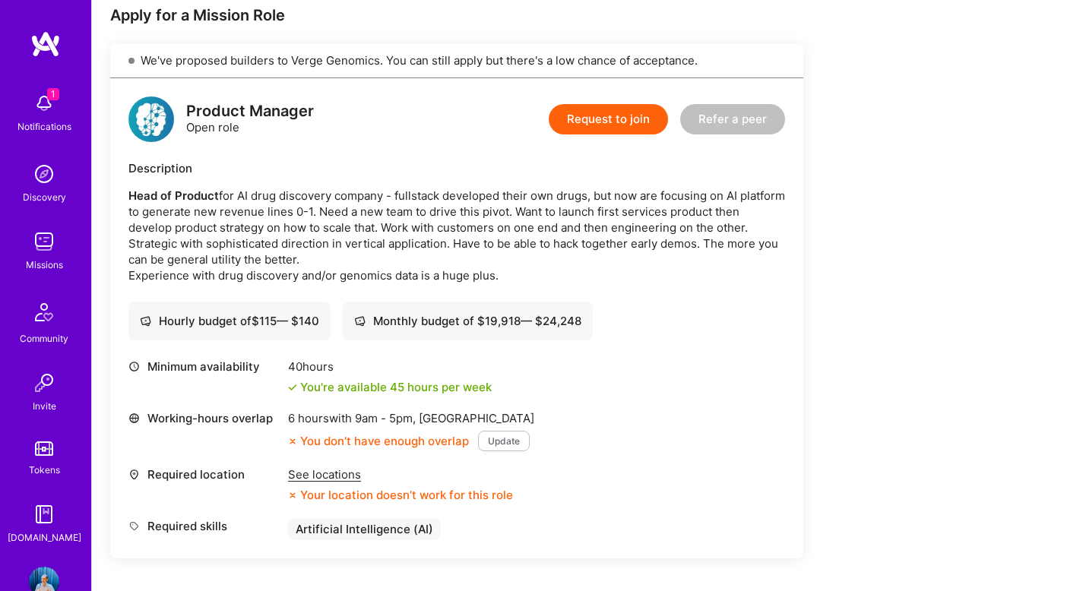
scroll to position [346, 0]
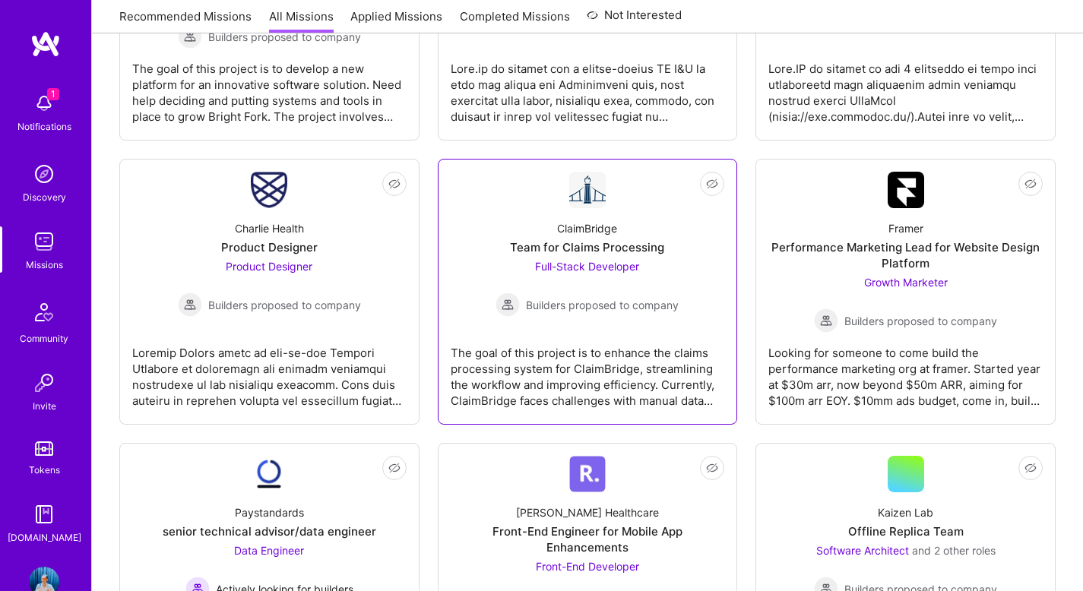
scroll to position [251, 0]
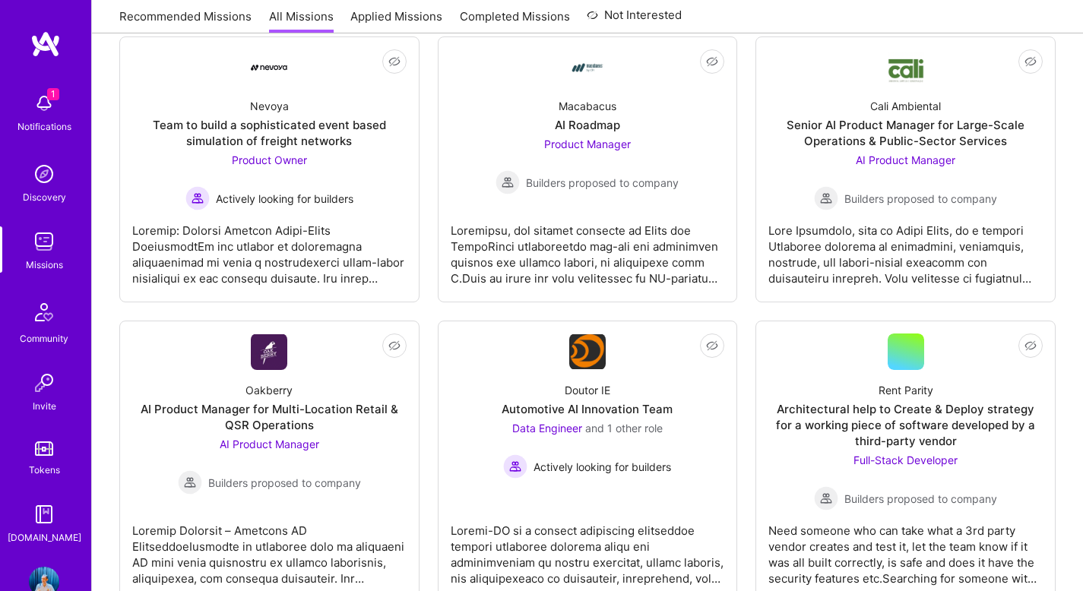
click at [42, 229] on img at bounding box center [44, 241] width 30 height 30
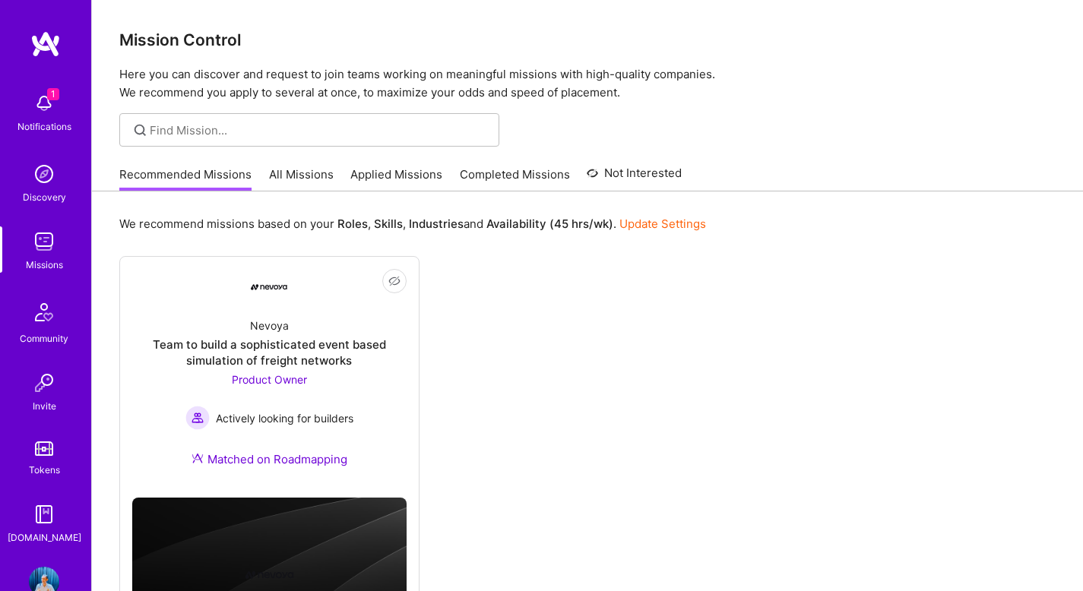
click at [419, 179] on link "Applied Missions" at bounding box center [396, 178] width 92 height 25
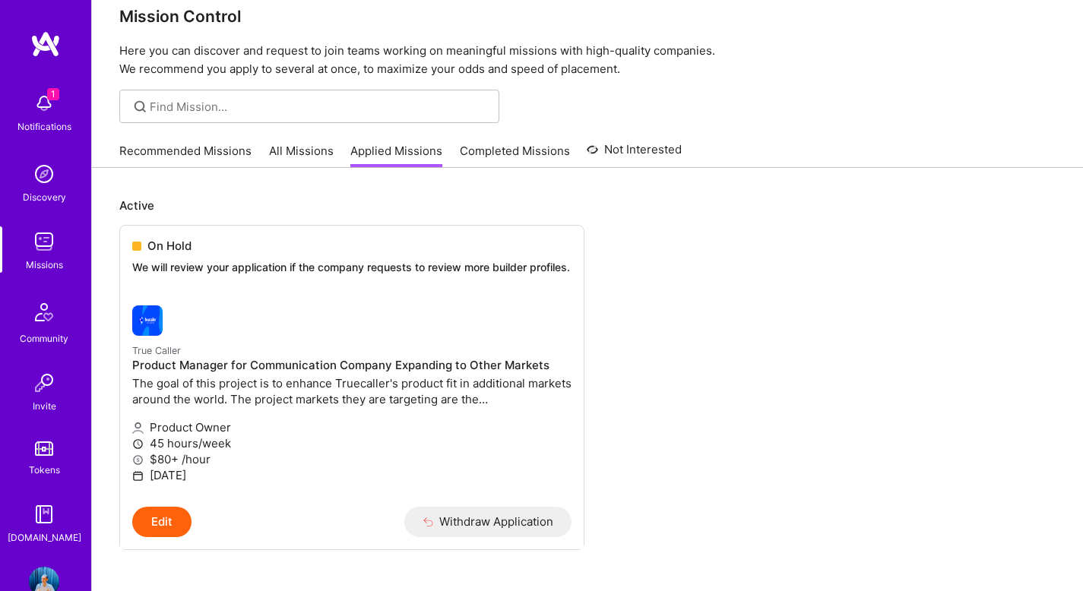
scroll to position [23, 0]
